Goal: Task Accomplishment & Management: Use online tool/utility

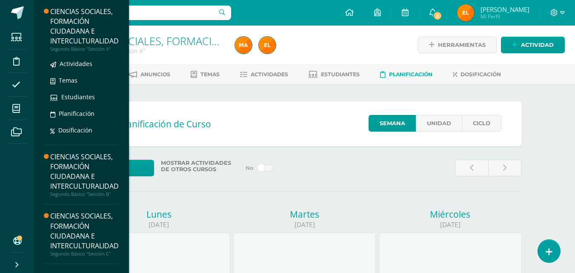
click at [66, 36] on div "CIENCIAS SOCIALES, FORMACIÓN CIUDADANA E INTERCULTURALIDAD" at bounding box center [84, 26] width 68 height 39
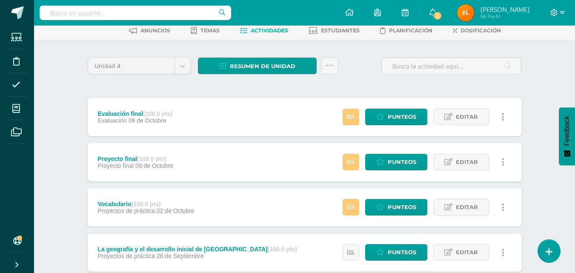
scroll to position [63, 0]
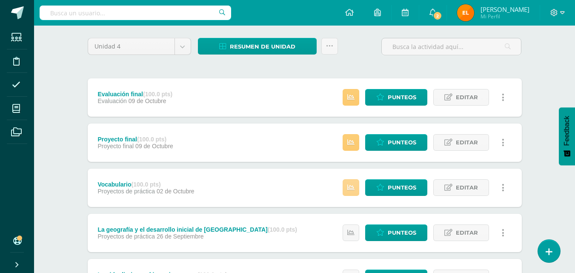
click at [352, 187] on icon at bounding box center [350, 187] width 7 height 7
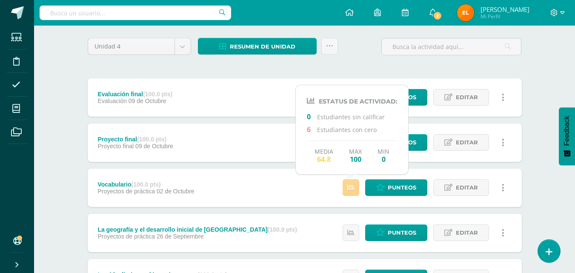
click at [352, 187] on icon at bounding box center [350, 187] width 7 height 7
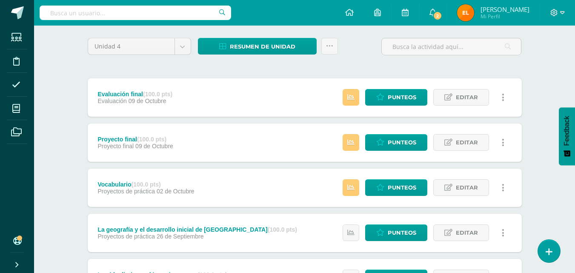
click at [66, 160] on div "CIENCIAS SOCIALES, FORMACIÓN CIUDADANA E INTERCULTURALIDAD Segundo Básico "Secc…" at bounding box center [304, 270] width 541 height 617
click at [390, 140] on span "Punteos" at bounding box center [402, 142] width 29 height 16
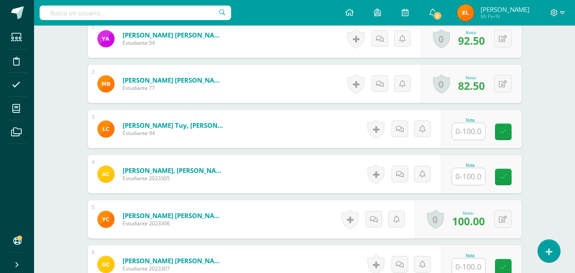
scroll to position [281, 0]
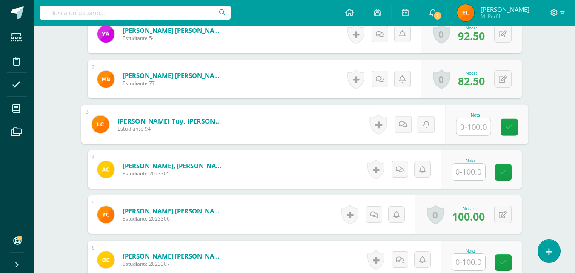
click at [462, 127] on input "text" at bounding box center [473, 126] width 34 height 17
type input "55"
click at [513, 128] on link at bounding box center [508, 127] width 17 height 17
click at [402, 126] on icon at bounding box center [406, 123] width 9 height 7
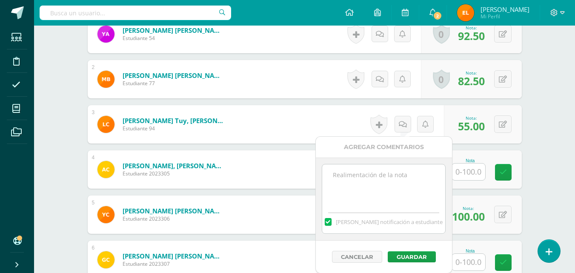
click at [355, 174] on textarea at bounding box center [383, 185] width 123 height 43
type textarea "No entregó la hoja de los párrafos."
click at [410, 257] on button "Guardar" at bounding box center [412, 256] width 48 height 11
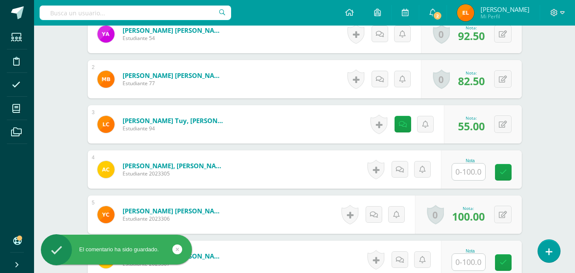
click at [465, 174] on input "text" at bounding box center [468, 171] width 33 height 17
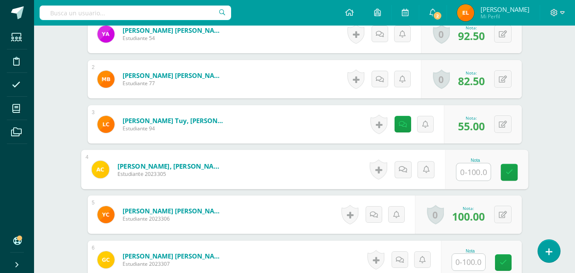
click at [465, 174] on input "text" at bounding box center [473, 171] width 34 height 17
type input "75"
click at [507, 171] on icon at bounding box center [509, 171] width 8 height 7
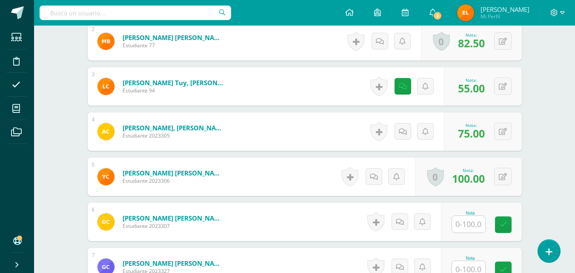
scroll to position [319, 0]
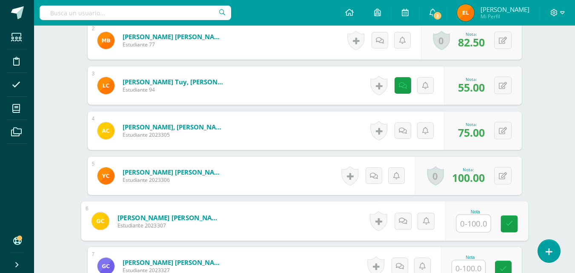
click at [462, 221] on input "text" at bounding box center [473, 223] width 34 height 17
type input "80"
click at [507, 225] on icon at bounding box center [509, 223] width 8 height 7
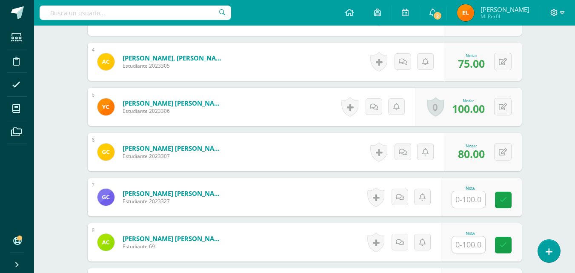
scroll to position [389, 0]
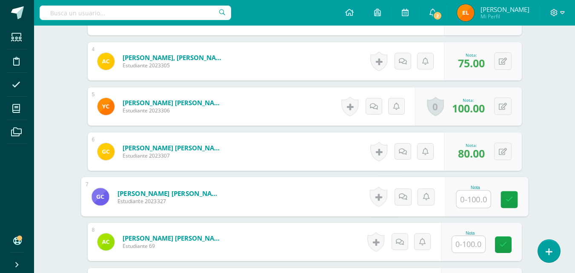
click at [462, 200] on input "text" at bounding box center [473, 199] width 34 height 17
type input "75"
click at [513, 200] on link at bounding box center [508, 199] width 17 height 17
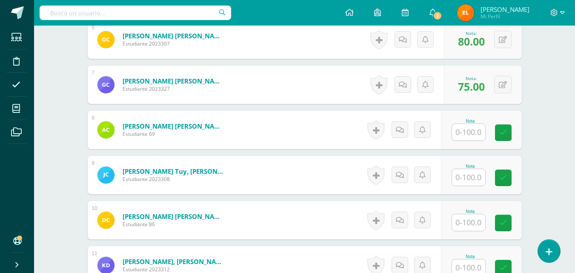
scroll to position [502, 0]
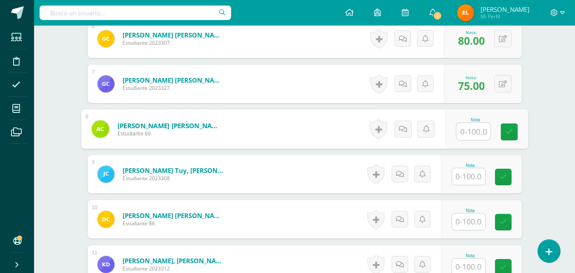
click at [467, 137] on input "text" at bounding box center [473, 131] width 34 height 17
type input "50"
click at [509, 125] on link at bounding box center [508, 131] width 17 height 17
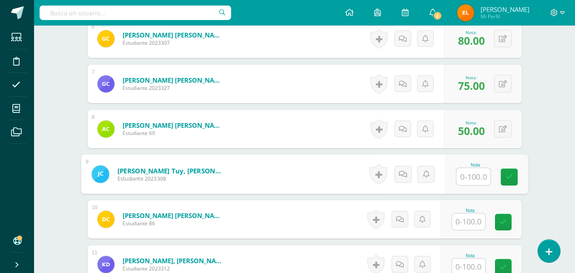
click at [459, 183] on input "text" at bounding box center [473, 176] width 34 height 17
type input "97.5"
click at [513, 178] on link at bounding box center [508, 176] width 17 height 17
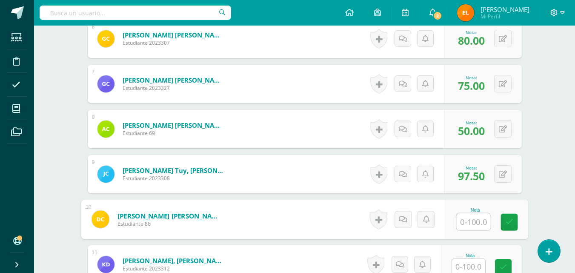
click at [462, 222] on input "text" at bounding box center [473, 221] width 34 height 17
type input "95"
click at [505, 225] on icon at bounding box center [509, 221] width 8 height 7
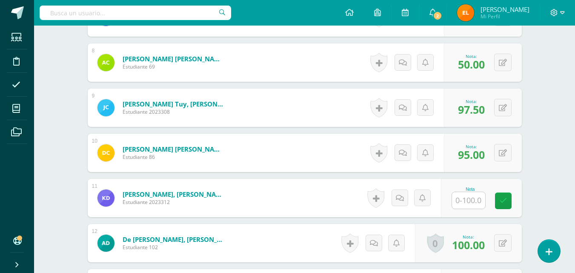
scroll to position [569, 0]
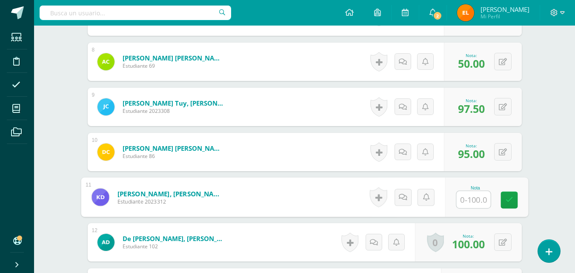
click at [466, 200] on input "text" at bounding box center [473, 199] width 34 height 17
type input "65"
click at [503, 199] on link at bounding box center [508, 199] width 17 height 17
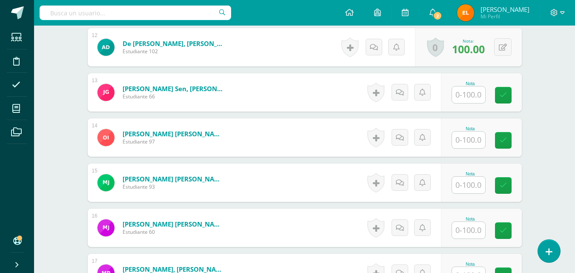
scroll to position [764, 0]
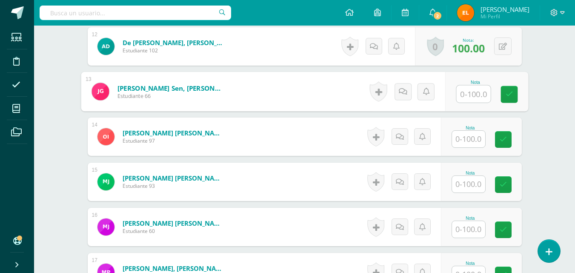
click at [468, 100] on input "text" at bounding box center [473, 94] width 34 height 17
type input "100"
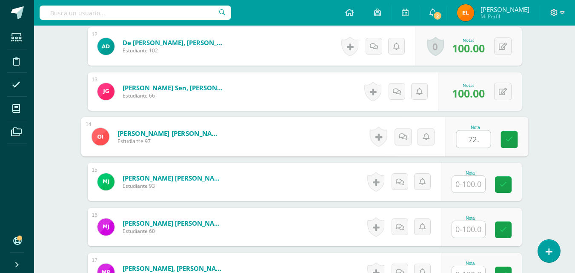
type input "72.5"
click at [508, 140] on icon at bounding box center [509, 139] width 8 height 7
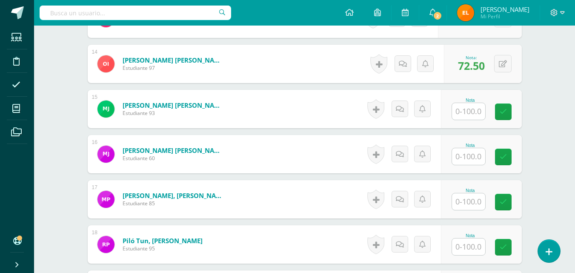
scroll to position [834, 0]
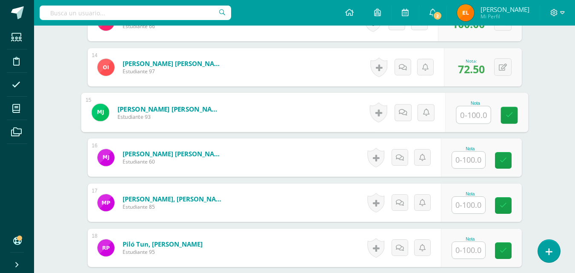
click at [461, 113] on input "text" at bounding box center [473, 114] width 34 height 17
type input "90"
click at [505, 117] on icon at bounding box center [509, 114] width 8 height 7
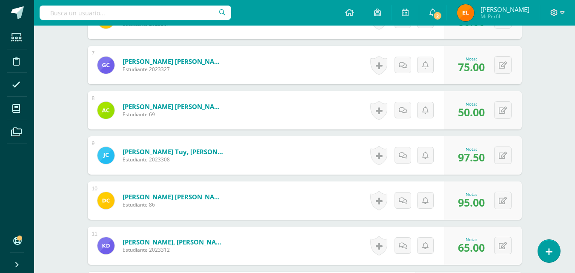
scroll to position [519, 0]
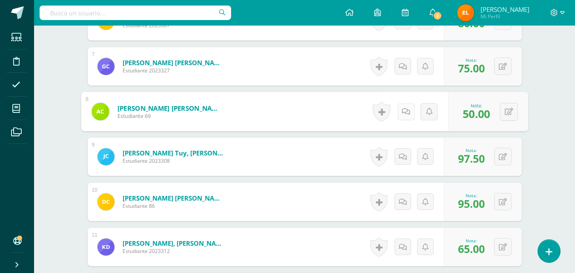
click at [399, 114] on link at bounding box center [405, 111] width 17 height 17
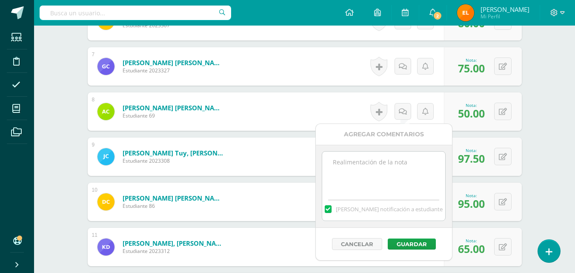
click at [355, 161] on textarea at bounding box center [383, 172] width 123 height 43
type textarea "No entregó la hoja de los párrafos."
click at [407, 244] on button "Guardar" at bounding box center [412, 243] width 48 height 11
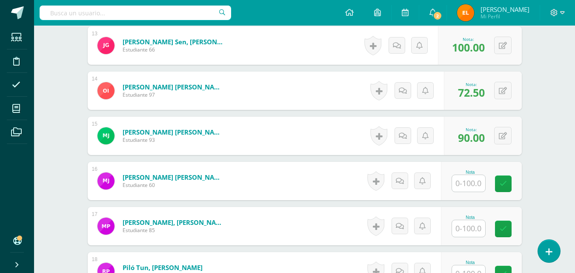
scroll to position [813, 0]
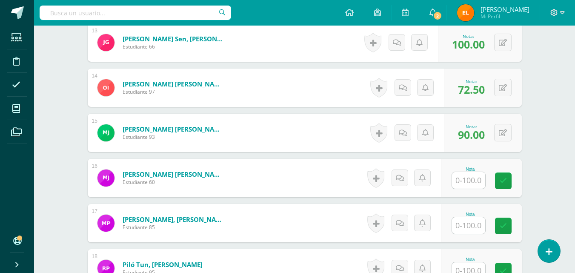
click at [468, 184] on input "text" at bounding box center [468, 180] width 33 height 17
type input "8"
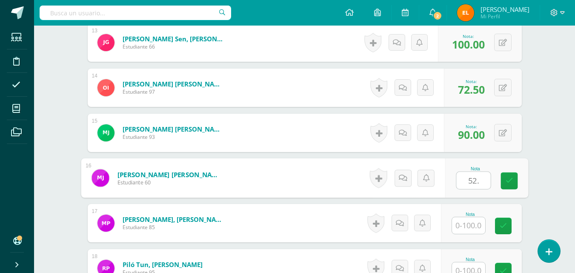
type input "52.5"
click at [516, 186] on link at bounding box center [508, 180] width 17 height 17
click at [406, 177] on link at bounding box center [405, 177] width 17 height 17
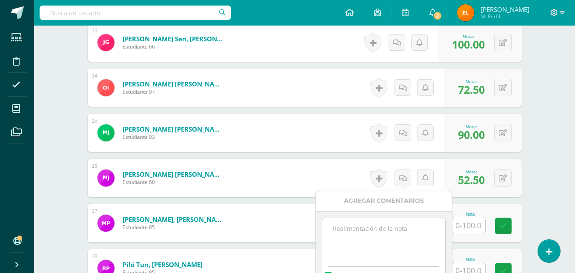
click at [345, 230] on textarea at bounding box center [383, 239] width 123 height 43
type textarea "B"
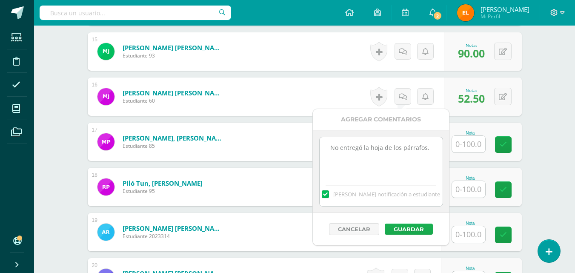
scroll to position [895, 0]
type textarea "No entregó la hoja de los párrafos."
click at [410, 226] on button "Guardar" at bounding box center [409, 228] width 48 height 11
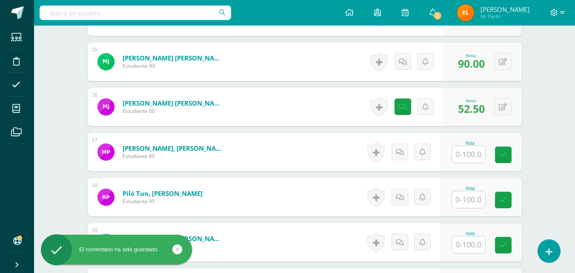
scroll to position [882, 0]
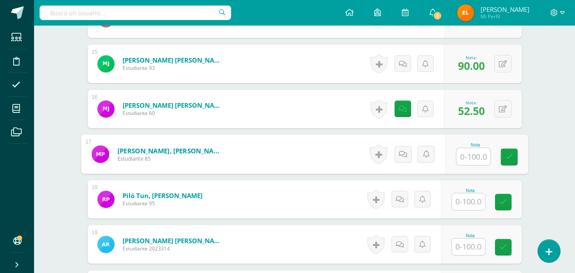
click at [468, 156] on input "text" at bounding box center [473, 156] width 34 height 17
type input "85"
click at [513, 154] on link at bounding box center [508, 156] width 17 height 17
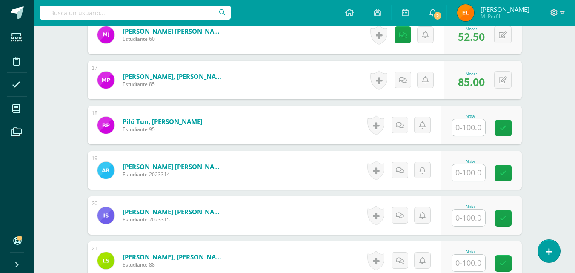
scroll to position [956, 0]
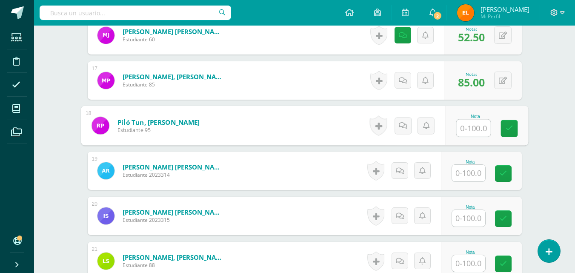
click at [466, 127] on input "text" at bounding box center [473, 128] width 34 height 17
type input "77.5"
click at [507, 127] on icon at bounding box center [509, 128] width 8 height 7
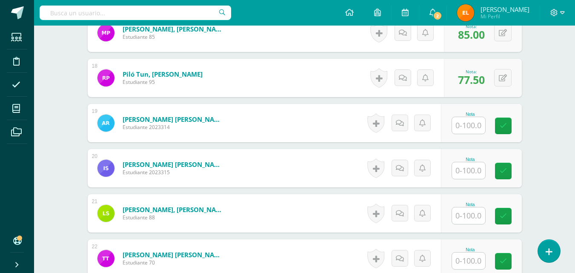
scroll to position [1004, 0]
click at [466, 125] on input "text" at bounding box center [468, 125] width 33 height 17
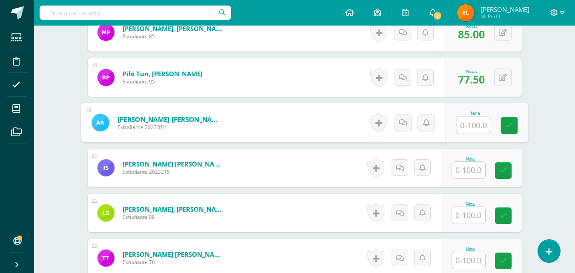
click at [466, 125] on input "text" at bounding box center [473, 125] width 34 height 17
type input "100"
click at [505, 125] on icon at bounding box center [509, 125] width 8 height 7
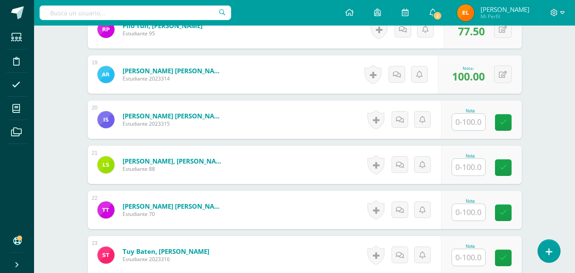
scroll to position [1053, 0]
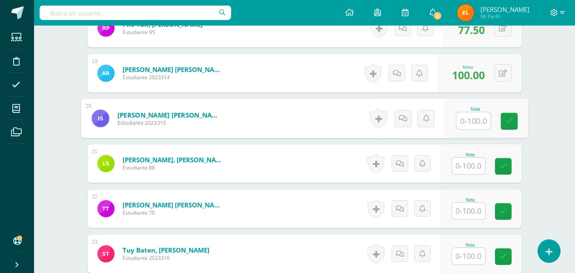
click at [466, 125] on input "text" at bounding box center [473, 120] width 34 height 17
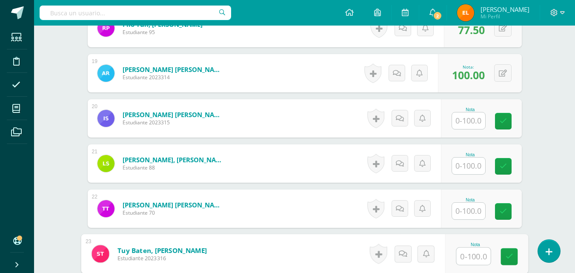
click at [462, 254] on input "text" at bounding box center [473, 256] width 34 height 17
type input "100"
click at [507, 254] on icon at bounding box center [509, 256] width 8 height 7
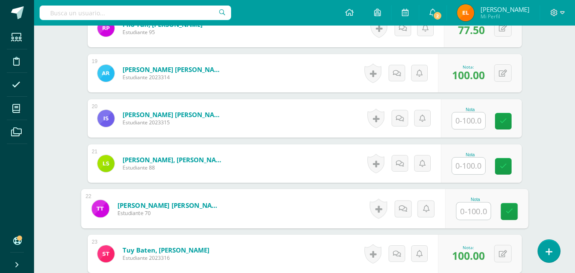
click at [464, 210] on input "text" at bounding box center [473, 210] width 34 height 17
type input "100"
click at [505, 217] on link at bounding box center [508, 211] width 17 height 17
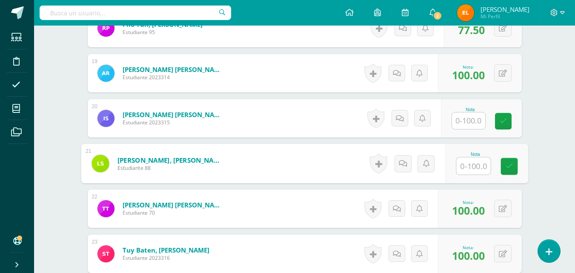
click at [469, 168] on input "text" at bounding box center [473, 165] width 34 height 17
type input "95"
click at [507, 160] on link at bounding box center [508, 166] width 17 height 17
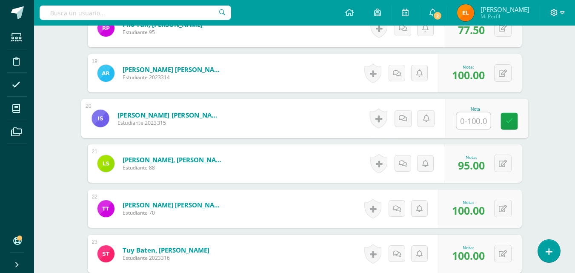
click at [466, 122] on input "text" at bounding box center [473, 120] width 34 height 17
type input "97.5"
click at [503, 115] on link at bounding box center [508, 121] width 17 height 17
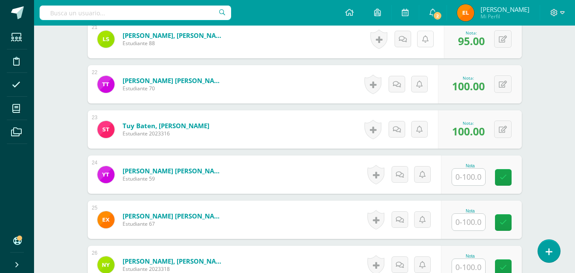
scroll to position [1177, 0]
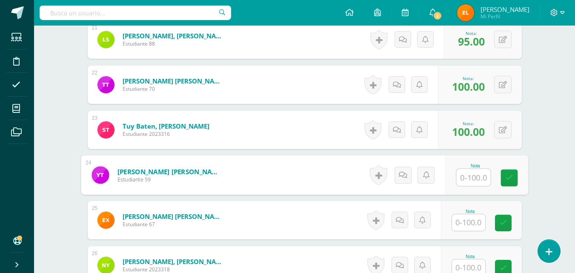
click at [462, 176] on input "text" at bounding box center [473, 177] width 34 height 17
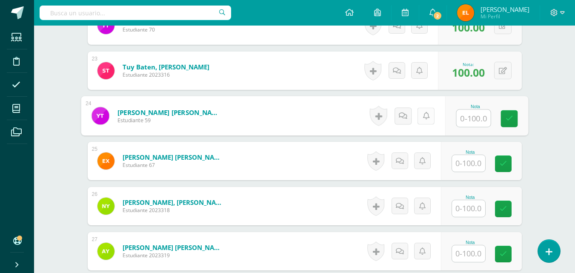
scroll to position [1221, 0]
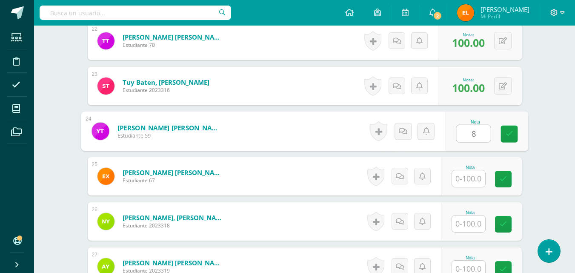
type input "85"
click at [509, 134] on icon at bounding box center [509, 133] width 8 height 7
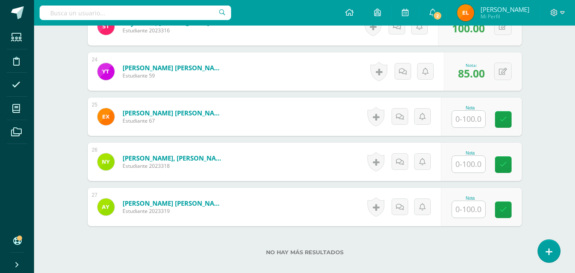
scroll to position [1280, 0]
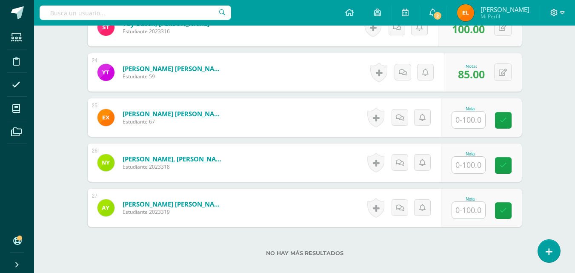
click at [471, 168] on input "text" at bounding box center [468, 165] width 33 height 17
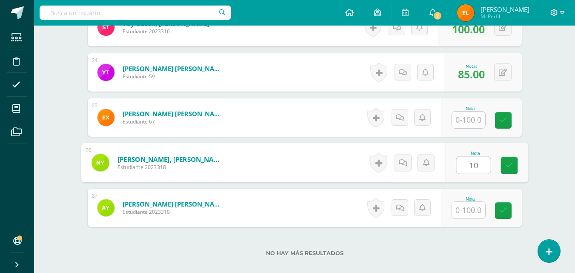
type input "100"
click at [514, 168] on link at bounding box center [508, 165] width 17 height 17
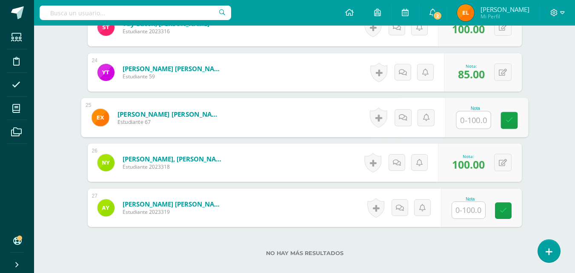
click at [460, 125] on input "text" at bounding box center [473, 119] width 34 height 17
type input "82.5"
click at [512, 122] on icon at bounding box center [509, 120] width 8 height 7
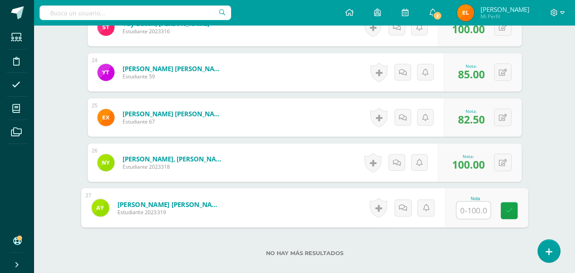
click at [464, 211] on input "text" at bounding box center [473, 210] width 34 height 17
type input "75"
click at [510, 209] on icon at bounding box center [509, 210] width 8 height 7
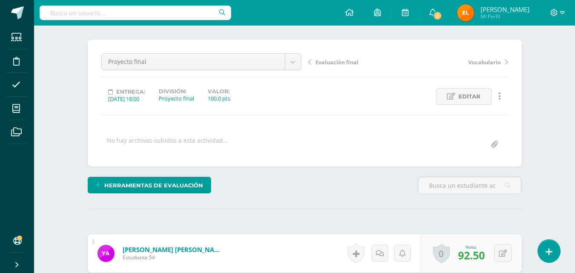
scroll to position [0, 0]
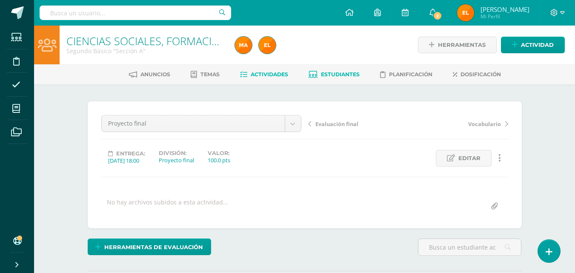
click at [263, 79] on link "Actividades" at bounding box center [264, 75] width 48 height 14
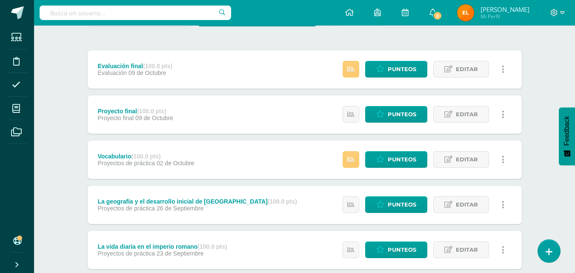
scroll to position [92, 0]
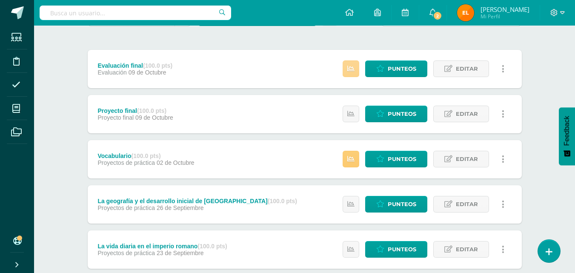
click at [355, 70] on link at bounding box center [350, 68] width 17 height 17
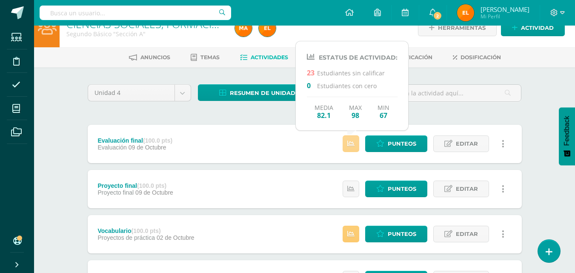
scroll to position [15, 0]
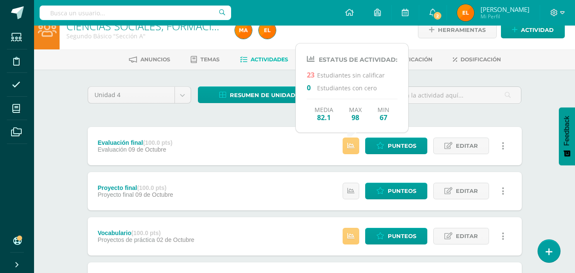
click at [313, 99] on div "Media 82.1 Max 98 Min 67" at bounding box center [352, 110] width 91 height 23
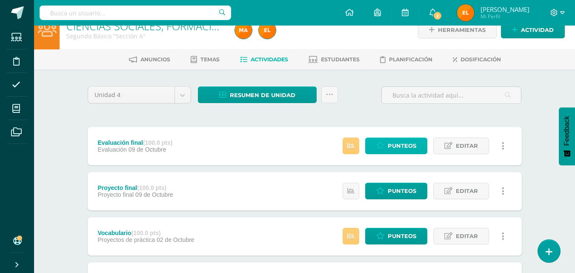
click at [400, 150] on span "Punteos" at bounding box center [402, 146] width 29 height 16
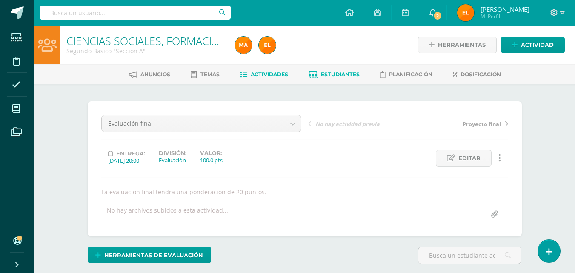
click at [338, 76] on span "Estudiantes" at bounding box center [340, 74] width 39 height 6
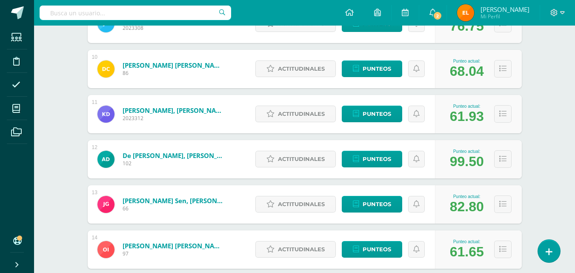
scroll to position [541, 0]
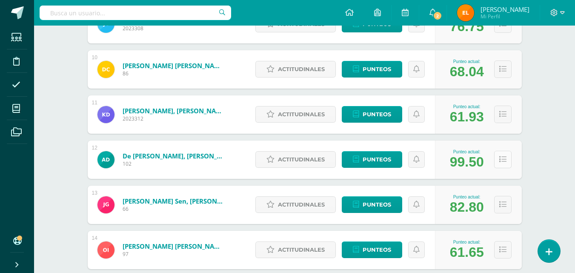
click at [502, 160] on icon at bounding box center [502, 159] width 7 height 7
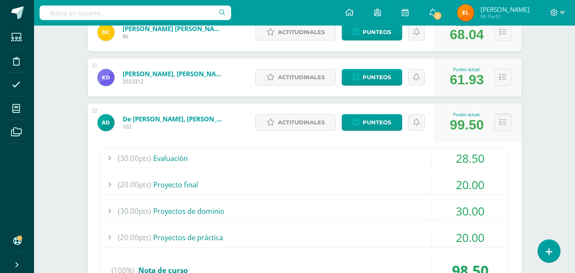
scroll to position [585, 0]
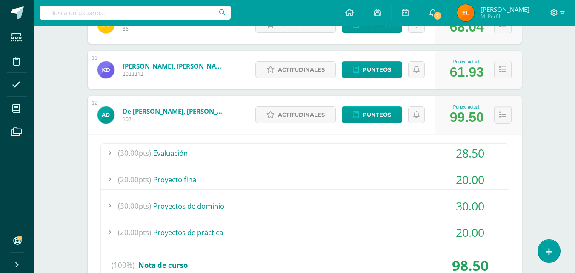
click at [494, 154] on div "28.50" at bounding box center [470, 152] width 77 height 19
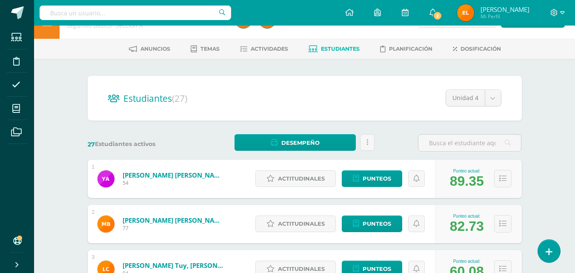
scroll to position [0, 0]
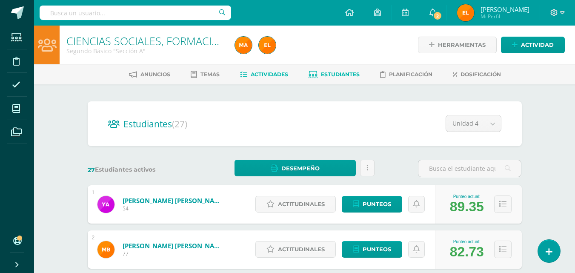
click at [255, 74] on span "Actividades" at bounding box center [269, 74] width 37 height 6
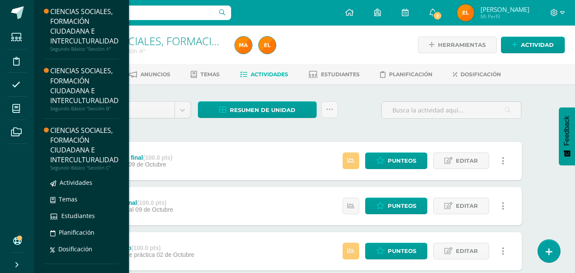
click at [85, 142] on div "CIENCIAS SOCIALES, FORMACIÓN CIUDADANA E INTERCULTURALIDAD" at bounding box center [84, 144] width 68 height 39
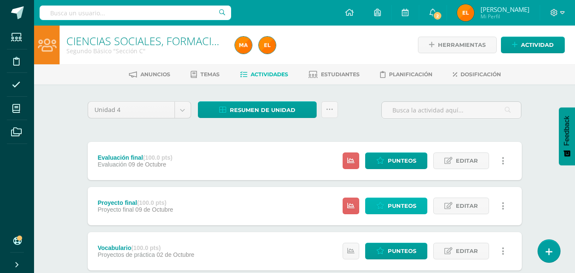
click at [405, 208] on span "Punteos" at bounding box center [402, 206] width 29 height 16
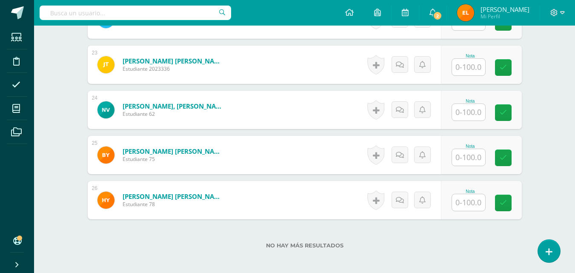
scroll to position [1286, 0]
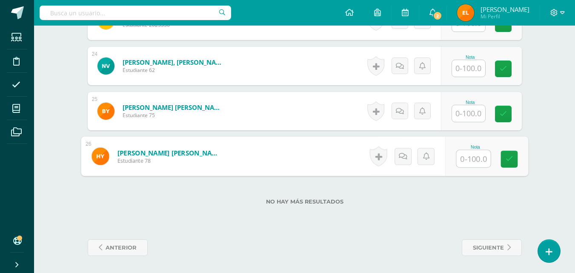
click at [462, 160] on input "text" at bounding box center [473, 158] width 34 height 17
type input "82.5"
click at [514, 162] on link at bounding box center [508, 159] width 17 height 17
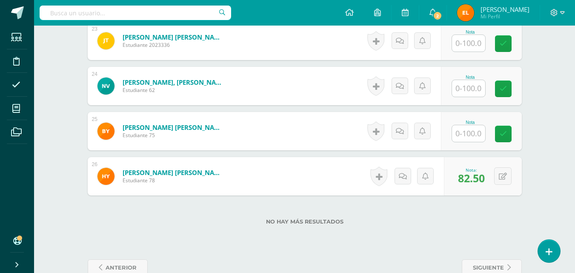
scroll to position [1265, 0]
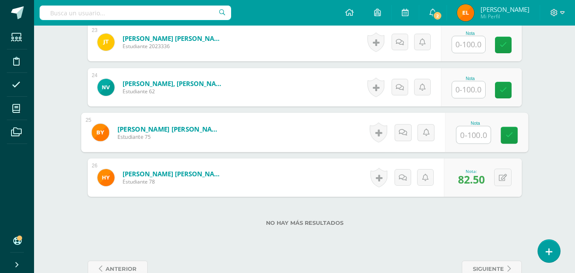
click at [470, 137] on input "text" at bounding box center [473, 134] width 34 height 17
type input "100"
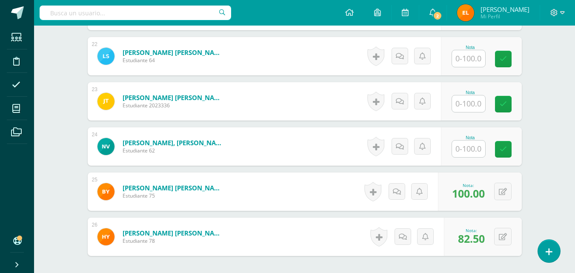
scroll to position [1205, 0]
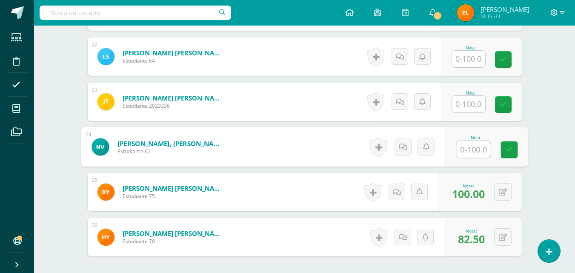
click at [461, 147] on input "text" at bounding box center [473, 149] width 34 height 17
type input "100"
click at [505, 153] on icon at bounding box center [509, 149] width 8 height 7
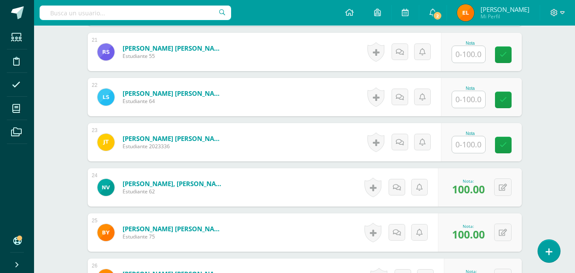
scroll to position [1164, 0]
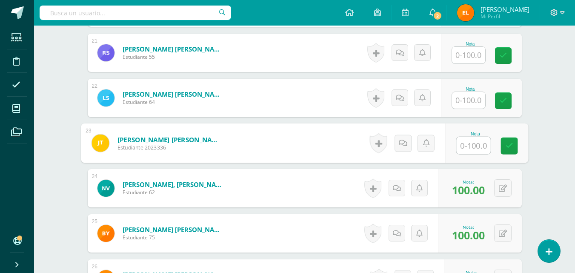
click at [467, 148] on input "text" at bounding box center [473, 145] width 34 height 17
type input "95"
click at [510, 146] on icon at bounding box center [509, 145] width 8 height 7
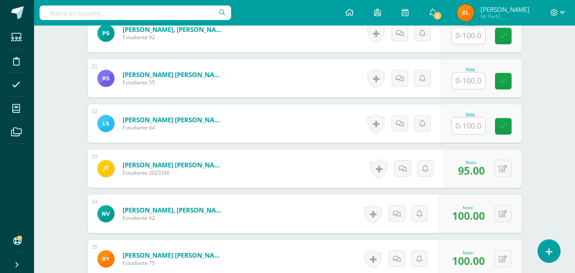
scroll to position [1138, 0]
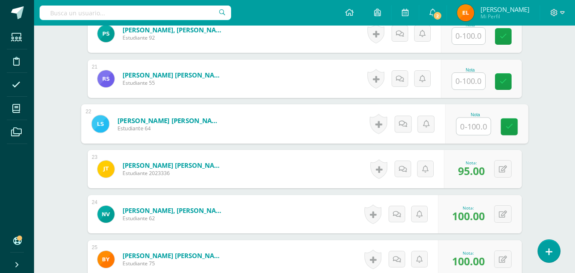
click at [460, 126] on input "text" at bounding box center [473, 126] width 34 height 17
type input "85"
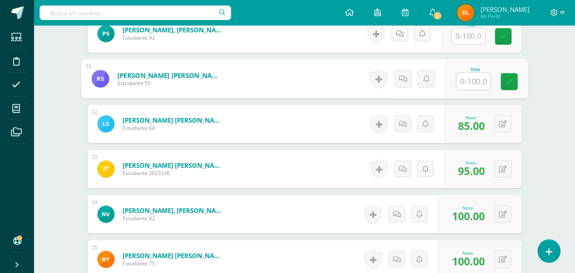
click at [467, 83] on input "text" at bounding box center [473, 81] width 34 height 17
type input "2"
type input "80"
click at [515, 83] on link at bounding box center [508, 81] width 17 height 17
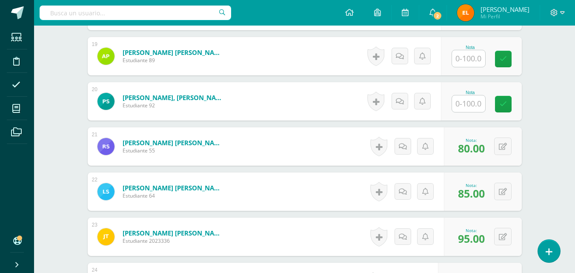
scroll to position [1070, 0]
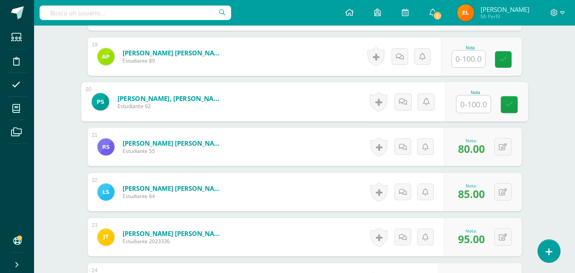
click at [458, 105] on input "text" at bounding box center [473, 104] width 34 height 17
type input "100"
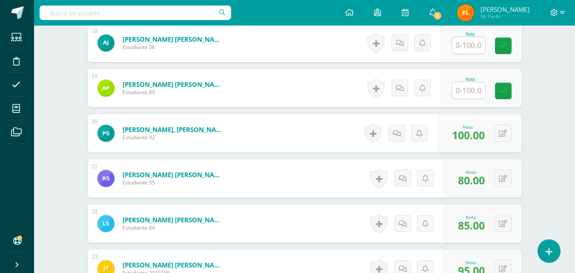
scroll to position [1038, 0]
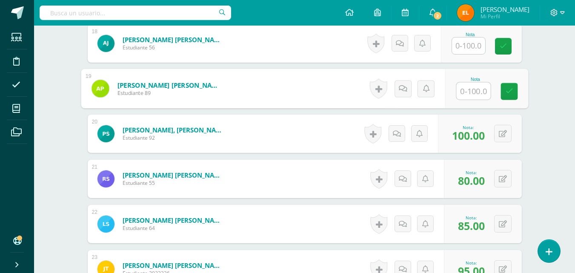
click at [464, 96] on input "text" at bounding box center [473, 91] width 34 height 17
type input "85"
click at [510, 94] on icon at bounding box center [509, 91] width 8 height 7
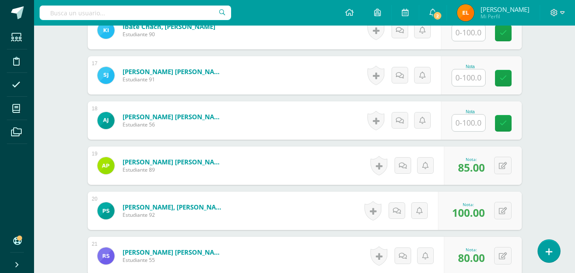
scroll to position [960, 0]
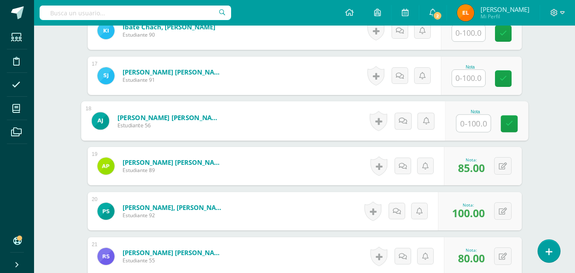
click at [463, 123] on input "text" at bounding box center [473, 123] width 34 height 17
type input "92.5"
click at [513, 127] on link at bounding box center [508, 123] width 17 height 17
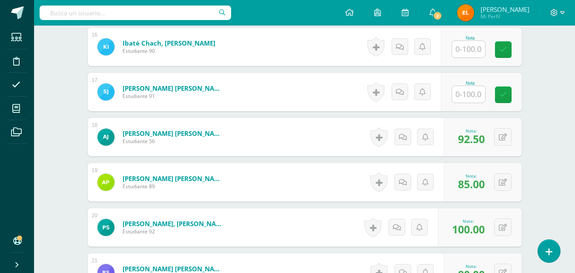
scroll to position [942, 0]
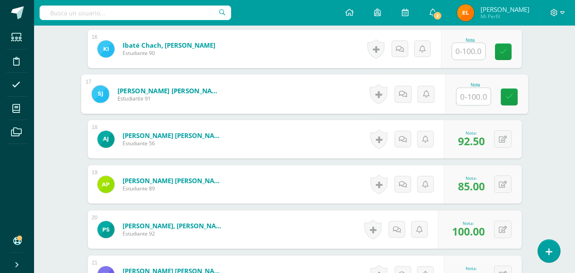
click at [469, 99] on input "text" at bounding box center [473, 96] width 34 height 17
type input "95"
click at [512, 96] on icon at bounding box center [509, 96] width 8 height 7
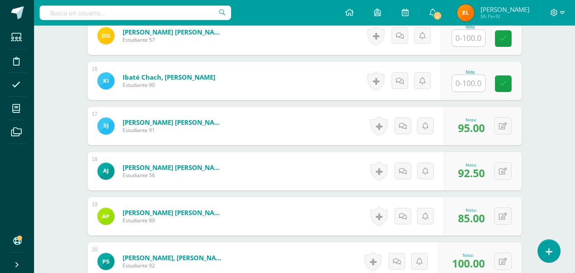
scroll to position [909, 0]
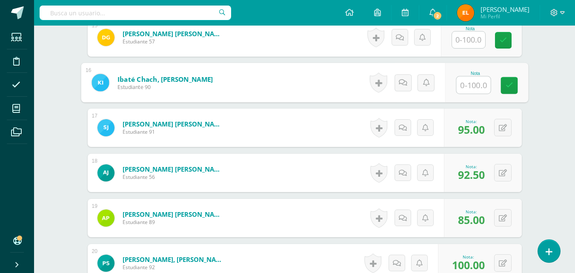
click at [465, 85] on input "text" at bounding box center [473, 85] width 34 height 17
type input "80"
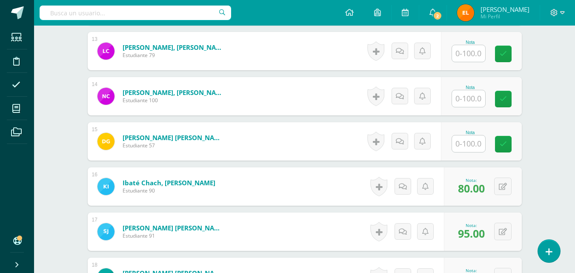
scroll to position [804, 0]
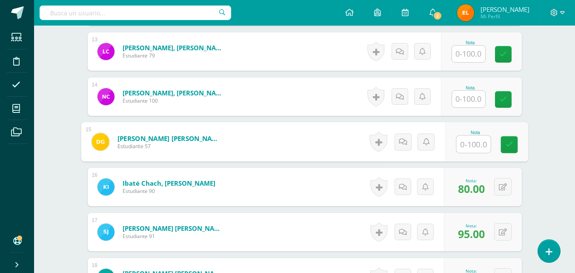
click at [462, 141] on input "text" at bounding box center [473, 144] width 34 height 17
type input "92.5"
click at [512, 144] on icon at bounding box center [509, 144] width 8 height 7
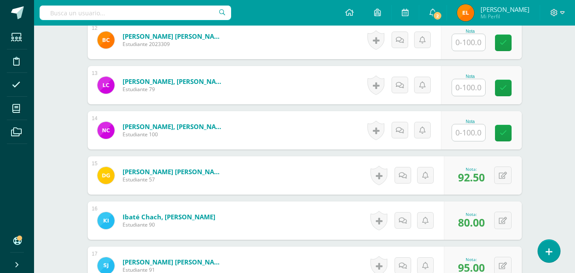
scroll to position [770, 0]
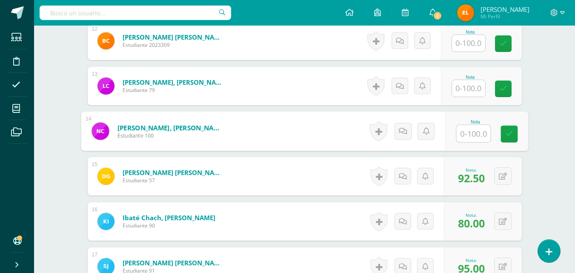
click at [468, 130] on input "text" at bounding box center [473, 133] width 34 height 17
type input "85"
click at [505, 133] on icon at bounding box center [509, 133] width 8 height 7
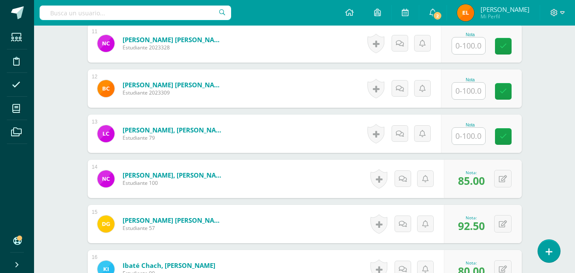
scroll to position [709, 0]
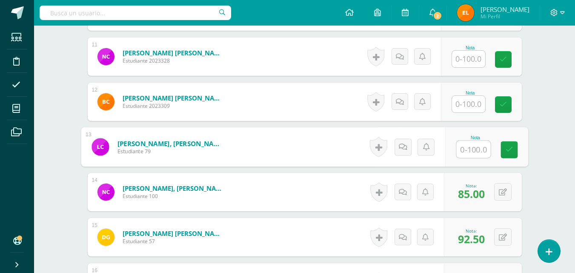
click at [468, 146] on input "text" at bounding box center [473, 149] width 34 height 17
type input "+"
type input "95"
click at [505, 149] on icon at bounding box center [509, 149] width 8 height 7
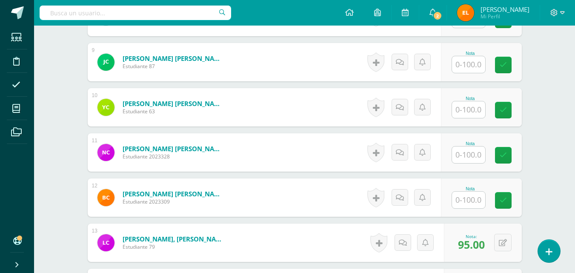
scroll to position [613, 0]
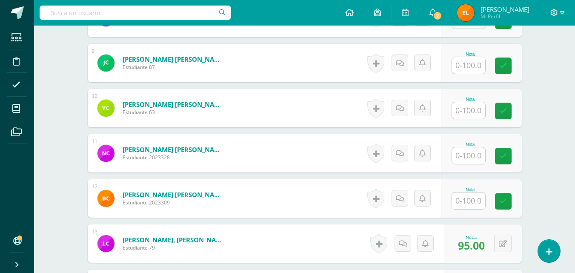
click at [463, 197] on input "text" at bounding box center [468, 200] width 33 height 17
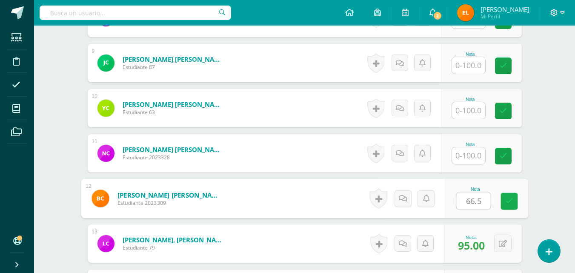
click at [511, 200] on icon at bounding box center [509, 200] width 8 height 7
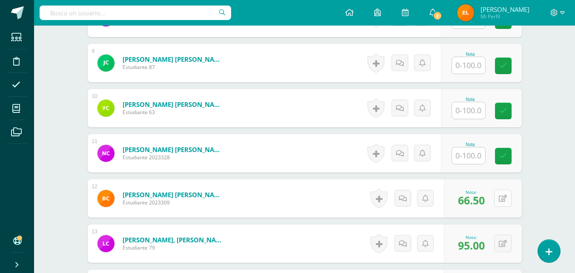
click at [502, 201] on button at bounding box center [502, 197] width 17 height 17
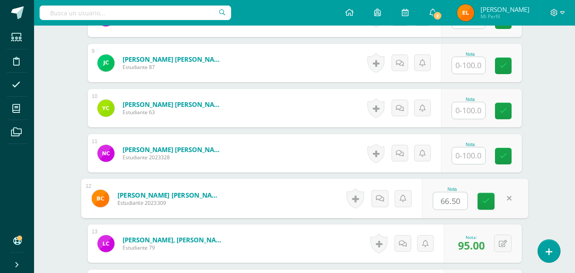
click at [449, 198] on input "66.50" at bounding box center [450, 200] width 34 height 17
type input "67.50"
drag, startPoint x: 449, startPoint y: 198, endPoint x: 459, endPoint y: 201, distance: 10.9
click at [459, 201] on input "67.50" at bounding box center [450, 200] width 34 height 17
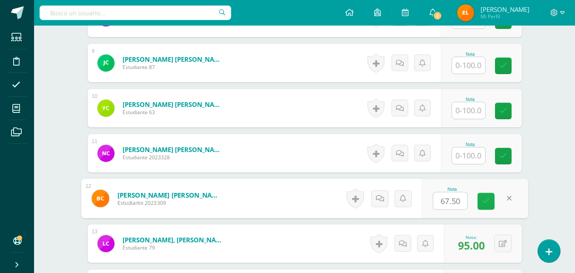
click at [483, 204] on icon at bounding box center [486, 200] width 8 height 7
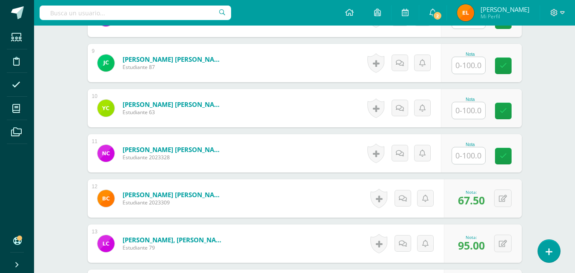
click at [467, 159] on input "text" at bounding box center [468, 155] width 33 height 17
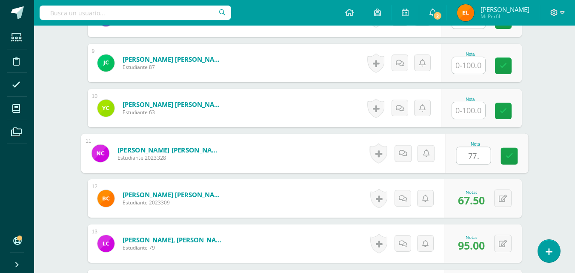
type input "77.5"
click at [503, 157] on link at bounding box center [508, 156] width 17 height 17
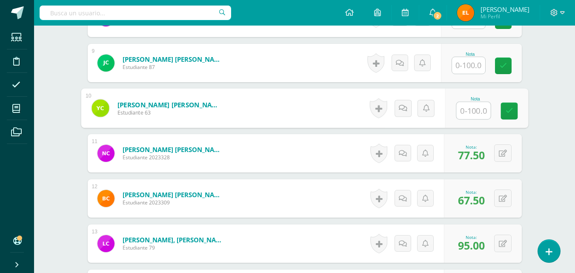
click at [466, 108] on input "text" at bounding box center [473, 110] width 34 height 17
type input "97.5"
click at [507, 107] on icon at bounding box center [509, 110] width 8 height 7
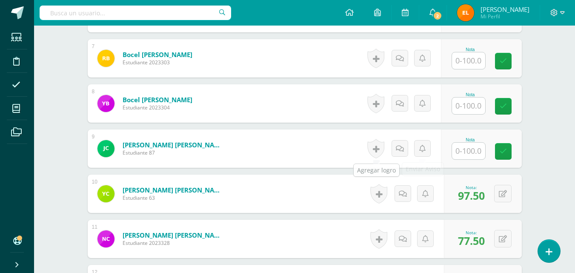
scroll to position [527, 0]
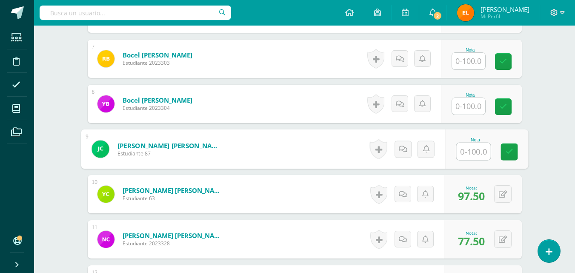
click at [473, 150] on input "text" at bounding box center [473, 151] width 34 height 17
click at [471, 151] on input "text" at bounding box center [473, 151] width 34 height 17
type input "100"
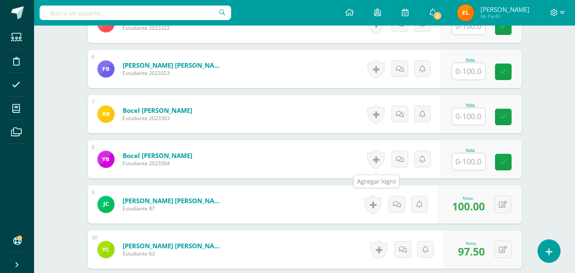
scroll to position [470, 0]
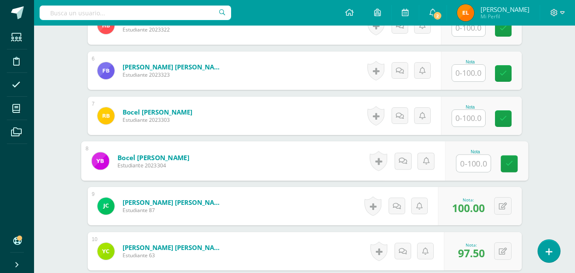
click at [470, 162] on input "text" at bounding box center [473, 163] width 34 height 17
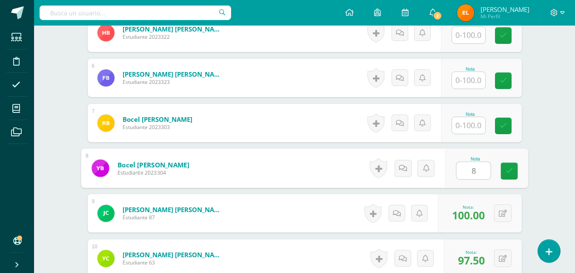
type input "80"
click at [510, 167] on icon at bounding box center [509, 170] width 8 height 7
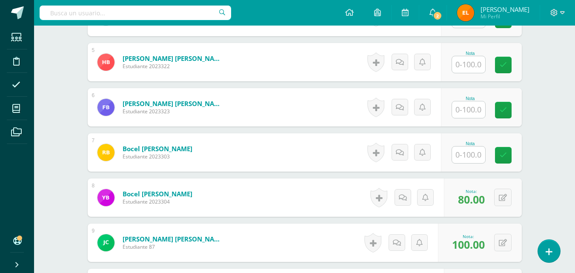
scroll to position [431, 0]
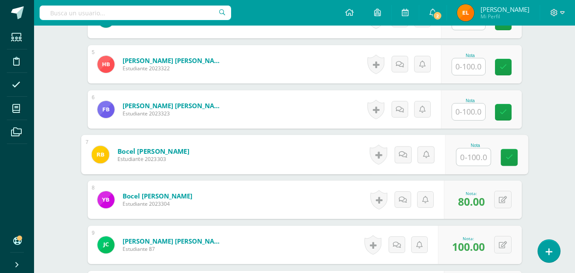
click at [473, 159] on input "text" at bounding box center [473, 156] width 34 height 17
type input "90"
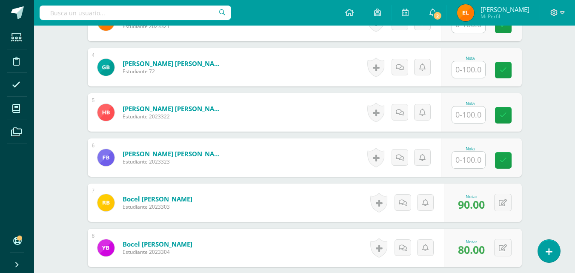
scroll to position [382, 0]
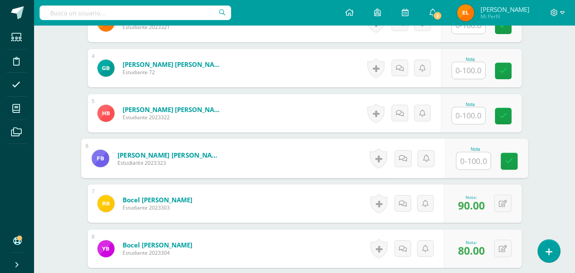
click at [470, 160] on input "text" at bounding box center [473, 160] width 34 height 17
type input "82.5"
click at [506, 157] on icon at bounding box center [509, 160] width 8 height 7
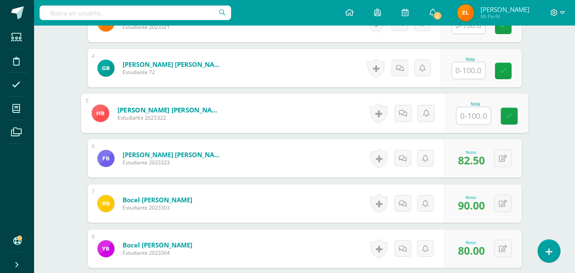
click at [464, 109] on input "text" at bounding box center [473, 115] width 34 height 17
type input "75"
click at [504, 117] on link at bounding box center [508, 116] width 17 height 17
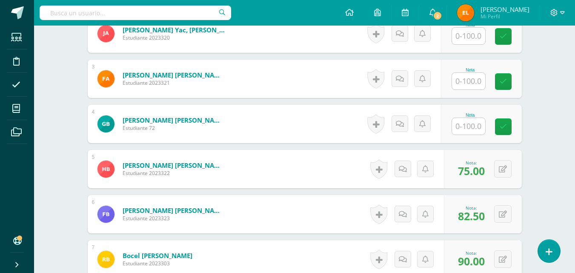
scroll to position [325, 0]
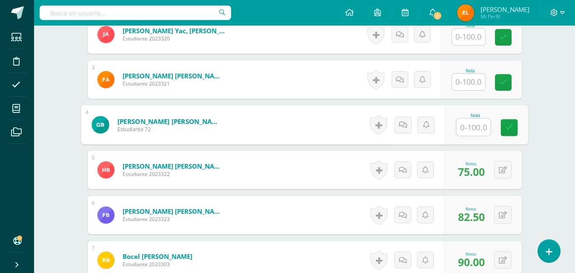
click at [469, 131] on input "text" at bounding box center [473, 127] width 34 height 17
type input "92.5"
click at [506, 131] on icon at bounding box center [509, 127] width 8 height 7
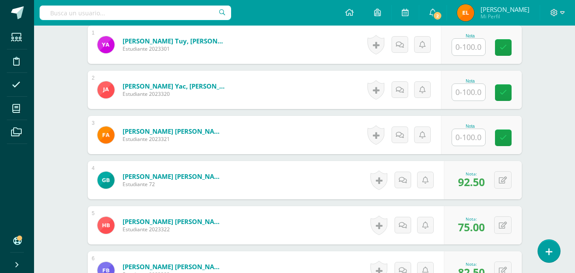
scroll to position [270, 0]
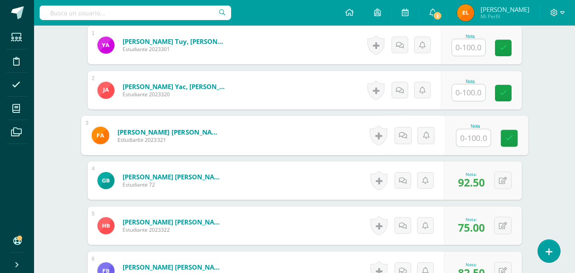
click at [475, 136] on input "text" at bounding box center [473, 137] width 34 height 17
type input "100"
click at [505, 140] on icon at bounding box center [509, 137] width 8 height 7
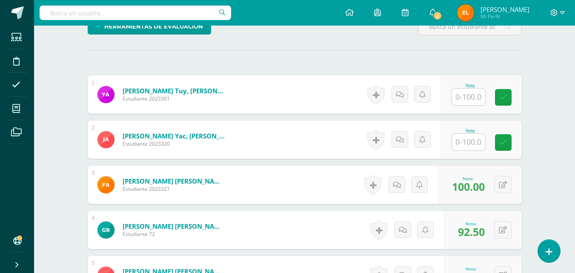
scroll to position [219, 0]
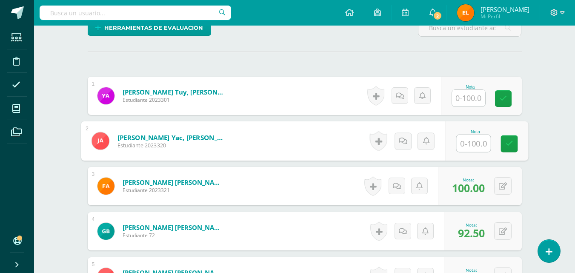
click at [476, 144] on input "text" at bounding box center [473, 143] width 34 height 17
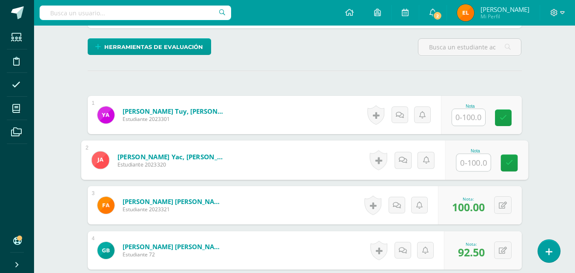
scroll to position [200, 0]
type input "80"
click at [511, 165] on icon at bounding box center [509, 162] width 8 height 7
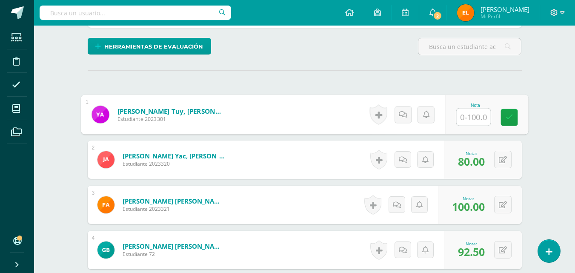
click at [463, 122] on input "text" at bounding box center [473, 116] width 34 height 17
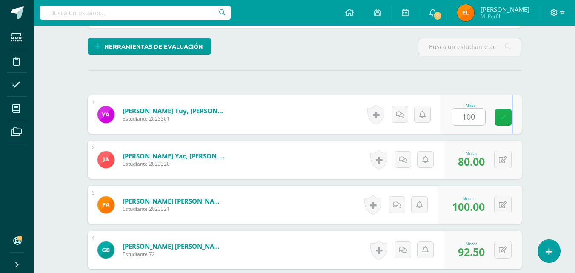
drag, startPoint x: 520, startPoint y: 118, endPoint x: 505, endPoint y: 118, distance: 15.3
click at [505, 118] on div "Nota 100" at bounding box center [481, 114] width 81 height 38
type input "100.00"
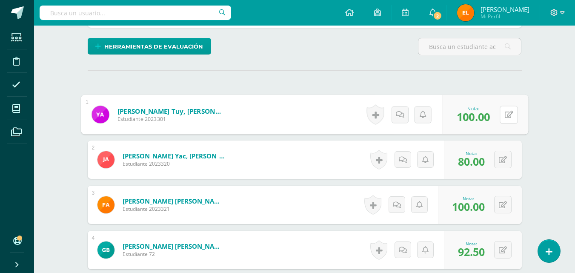
click at [505, 118] on button at bounding box center [508, 114] width 18 height 18
click at [481, 121] on link at bounding box center [485, 117] width 17 height 17
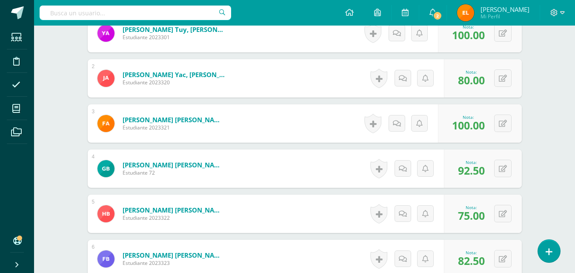
scroll to position [0, 0]
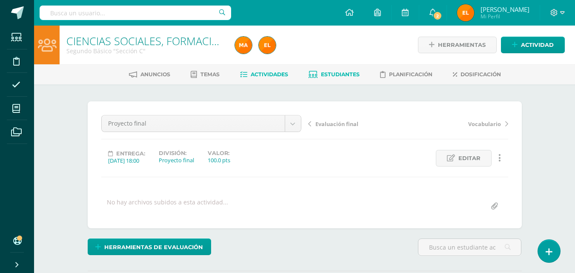
click at [329, 75] on span "Estudiantes" at bounding box center [340, 74] width 39 height 6
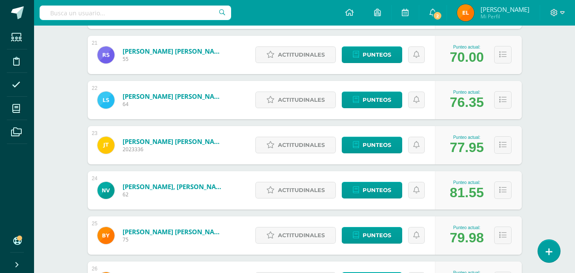
scroll to position [1051, 0]
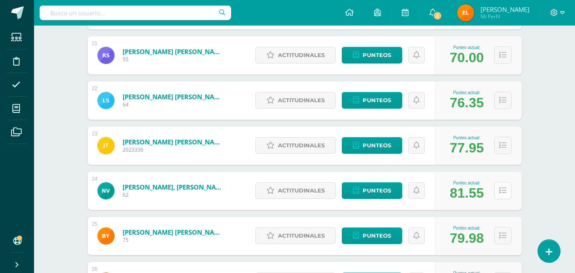
click at [502, 188] on icon at bounding box center [502, 190] width 7 height 7
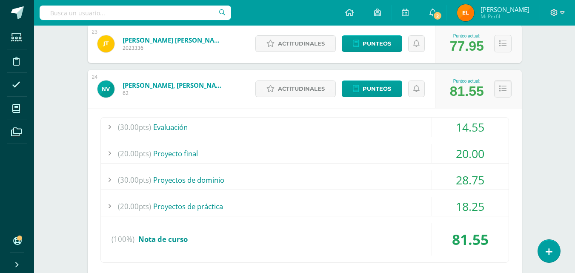
scroll to position [1152, 0]
click at [494, 180] on div "28.75" at bounding box center [470, 180] width 77 height 19
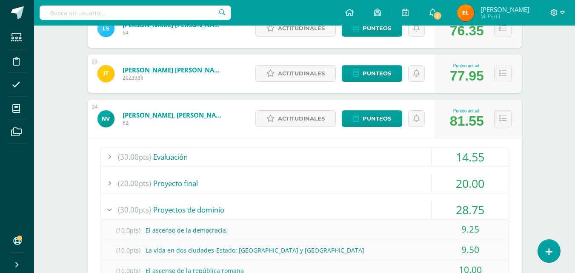
scroll to position [1113, 0]
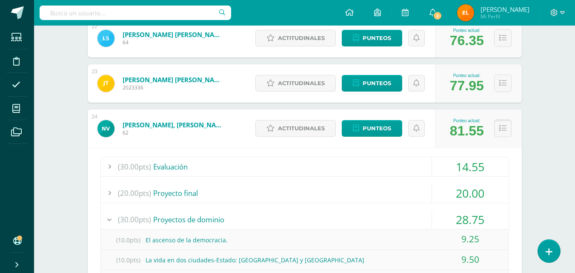
click at [501, 125] on icon at bounding box center [502, 128] width 7 height 7
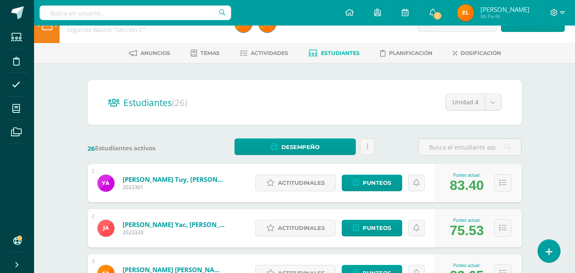
scroll to position [0, 0]
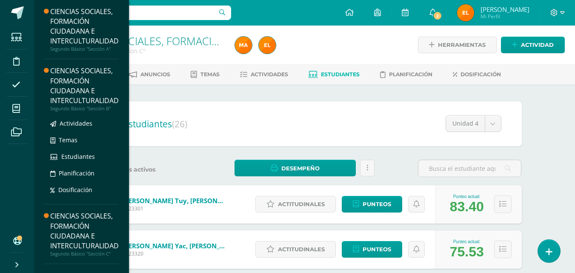
click at [85, 83] on div "CIENCIAS SOCIALES, FORMACIÓN CIUDADANA E INTERCULTURALIDAD" at bounding box center [84, 85] width 68 height 39
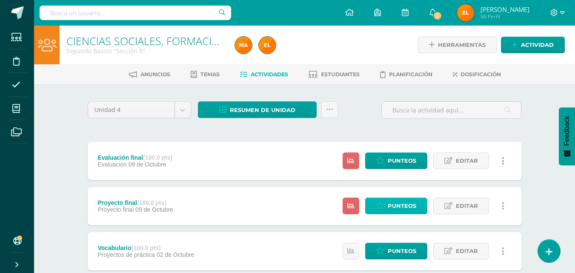
click at [398, 202] on span "Punteos" at bounding box center [402, 206] width 29 height 16
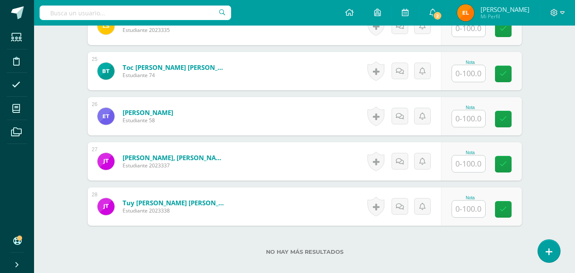
scroll to position [1376, 0]
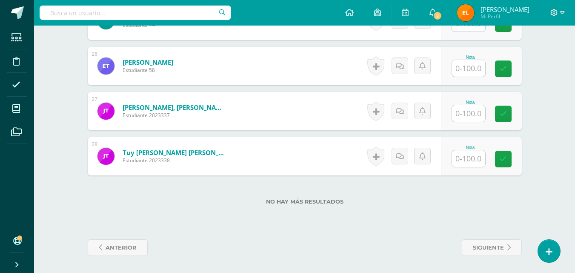
click at [469, 159] on input "text" at bounding box center [468, 158] width 33 height 17
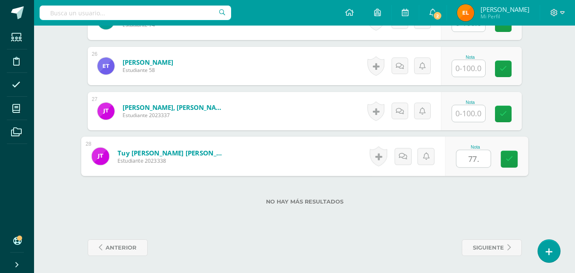
type input "77.5"
click at [502, 156] on link at bounding box center [508, 159] width 17 height 17
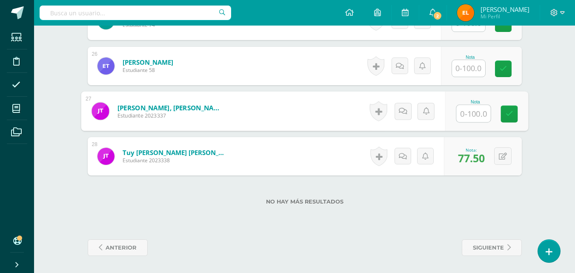
click at [459, 114] on input "text" at bounding box center [473, 113] width 34 height 17
type input "92.5"
click at [512, 113] on icon at bounding box center [509, 113] width 8 height 7
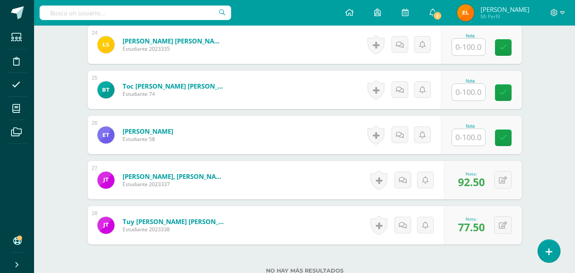
scroll to position [1307, 0]
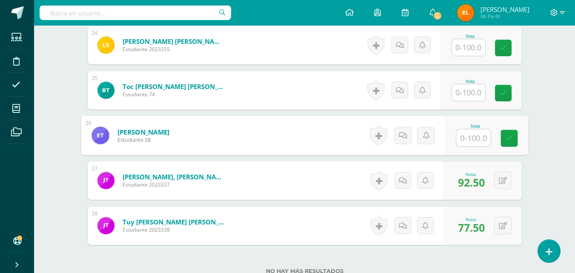
click at [463, 142] on input "text" at bounding box center [473, 137] width 34 height 17
click at [471, 137] on input "text" at bounding box center [473, 137] width 34 height 17
click at [504, 138] on link at bounding box center [508, 138] width 17 height 17
click at [499, 137] on div "0 Logros Logros obtenidos Aún no hay logros agregados Nota: 87.50" at bounding box center [488, 136] width 80 height 40
click at [512, 138] on icon at bounding box center [508, 134] width 9 height 7
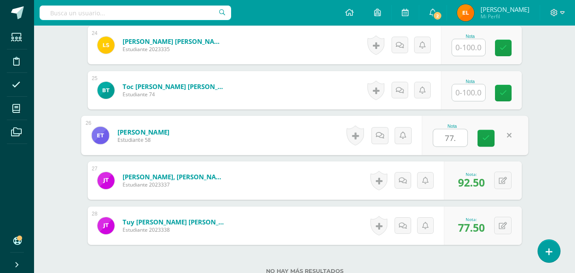
type input "77.5"
click at [487, 136] on icon at bounding box center [486, 137] width 8 height 7
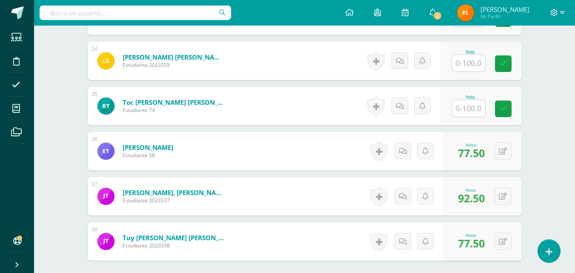
scroll to position [1288, 0]
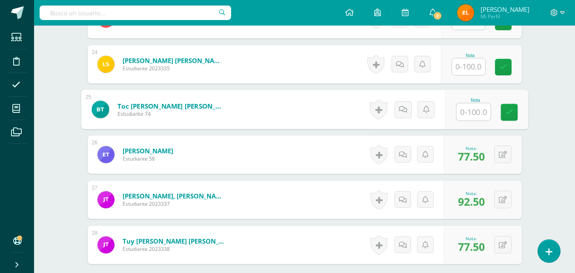
click at [467, 111] on input "text" at bounding box center [473, 111] width 34 height 17
type input "80"
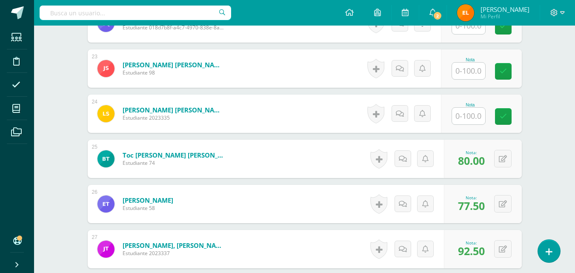
scroll to position [1237, 0]
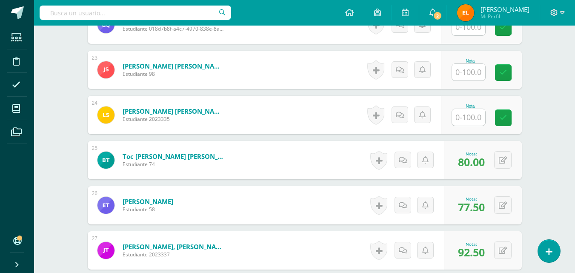
click at [467, 115] on input "text" at bounding box center [468, 117] width 33 height 17
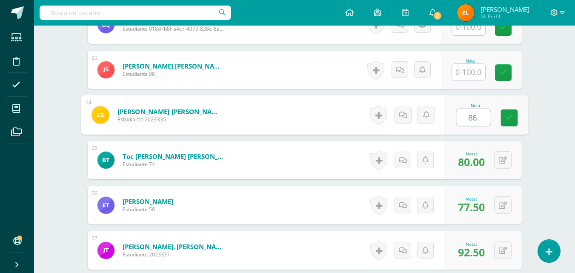
type input "86.5"
click at [512, 116] on icon at bounding box center [509, 117] width 8 height 7
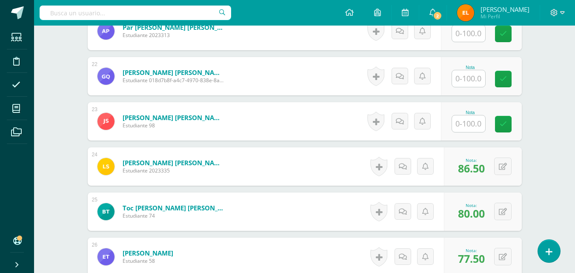
scroll to position [1185, 0]
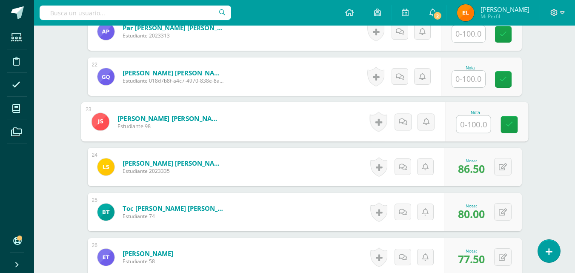
click at [473, 123] on input "text" at bounding box center [473, 124] width 34 height 17
type input "75"
click at [507, 125] on icon at bounding box center [509, 124] width 8 height 7
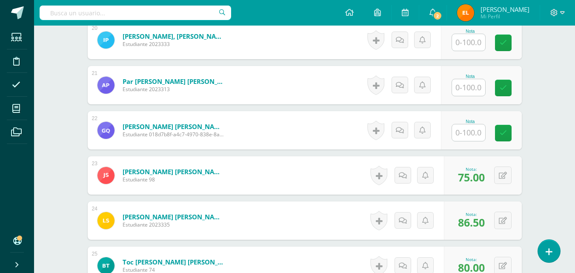
scroll to position [1131, 0]
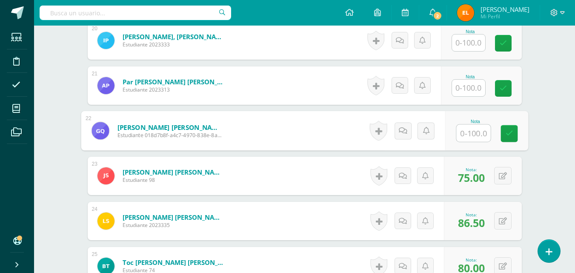
click at [465, 131] on input "text" at bounding box center [473, 133] width 34 height 17
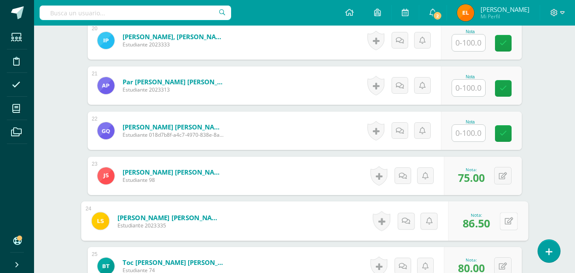
click at [499, 226] on div "0 Logros Logros obtenidos Aún no hay logros agregados Nota: 86.50" at bounding box center [488, 221] width 80 height 40
click at [505, 219] on icon at bounding box center [508, 220] width 9 height 7
click at [449, 223] on input "86.50" at bounding box center [450, 223] width 34 height 17
type input "87.50"
click at [483, 225] on icon at bounding box center [486, 223] width 8 height 7
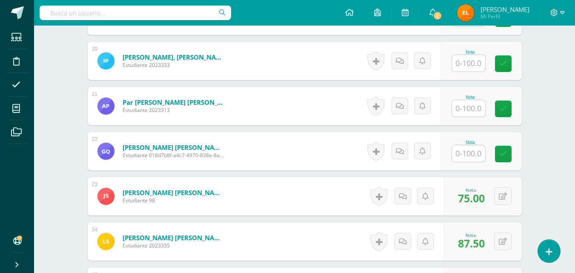
scroll to position [1110, 0]
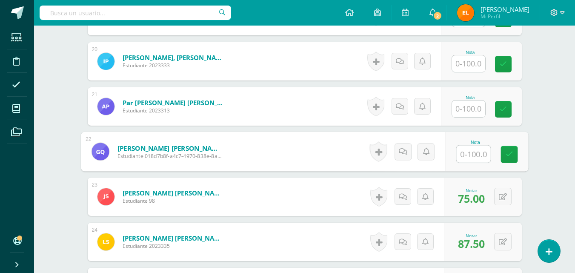
click at [461, 155] on input "text" at bounding box center [473, 153] width 34 height 17
type input "77.5"
click at [512, 154] on icon at bounding box center [509, 154] width 8 height 7
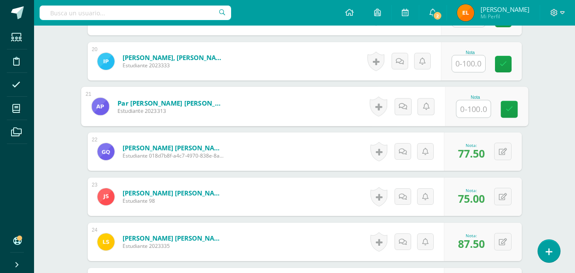
click at [468, 110] on input "text" at bounding box center [473, 108] width 34 height 17
type input "62.5"
click at [509, 105] on icon at bounding box center [509, 108] width 8 height 7
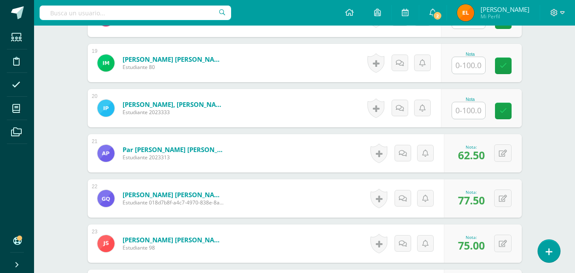
scroll to position [1063, 0]
click at [469, 109] on input "text" at bounding box center [468, 111] width 33 height 17
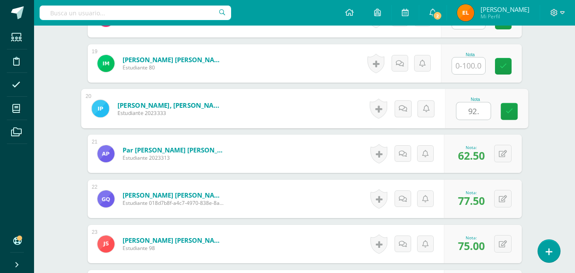
type input "92.5"
click at [508, 111] on icon at bounding box center [509, 111] width 8 height 7
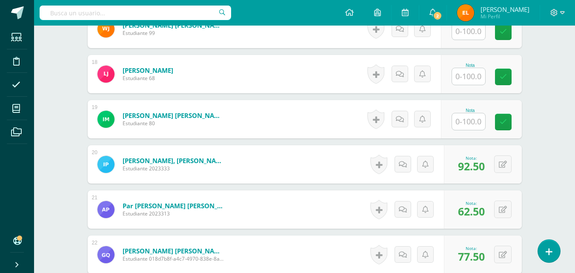
scroll to position [1007, 0]
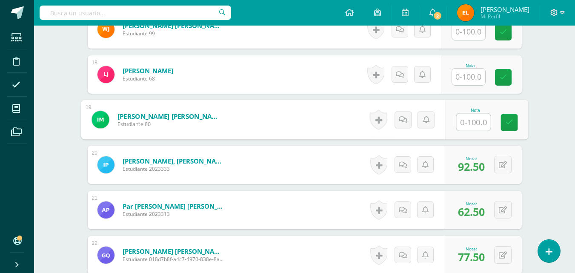
click at [469, 123] on input "text" at bounding box center [473, 122] width 34 height 17
type input "6"
type input "75"
click at [506, 124] on icon at bounding box center [509, 122] width 8 height 7
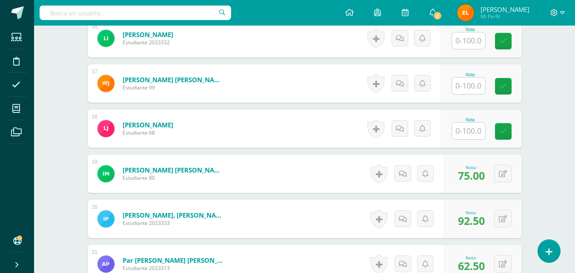
scroll to position [952, 0]
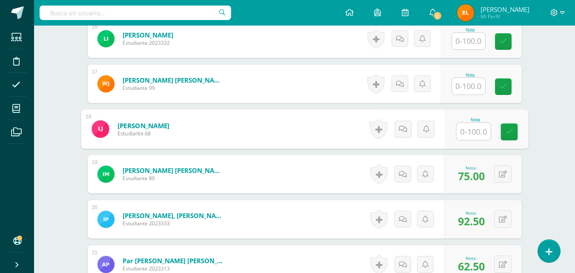
click at [464, 135] on input "text" at bounding box center [473, 131] width 34 height 17
type input "72.5"
click at [510, 129] on icon at bounding box center [509, 131] width 8 height 7
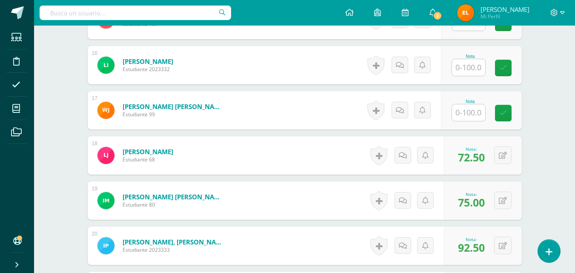
scroll to position [925, 0]
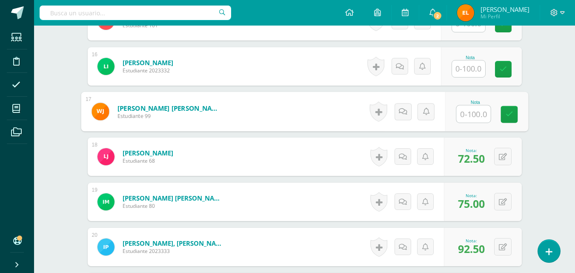
click at [465, 115] on input "text" at bounding box center [473, 113] width 34 height 17
type input "75"
click at [509, 115] on icon at bounding box center [509, 114] width 8 height 7
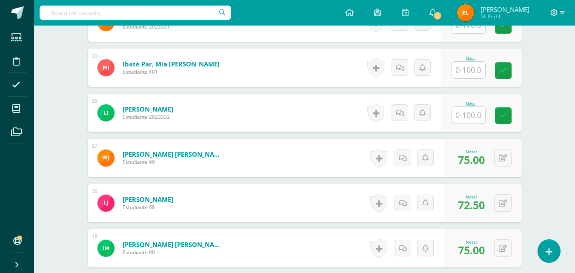
scroll to position [877, 0]
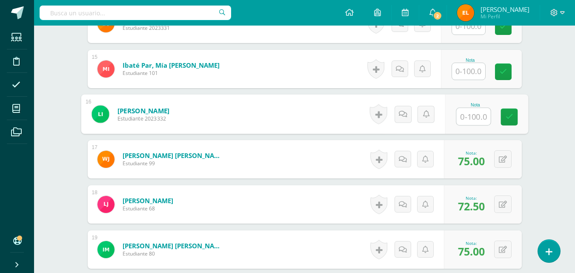
click at [473, 117] on input "text" at bounding box center [473, 116] width 34 height 17
type input "100"
click at [503, 121] on link at bounding box center [508, 116] width 17 height 17
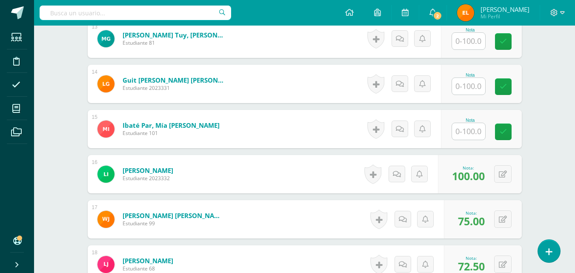
scroll to position [817, 0]
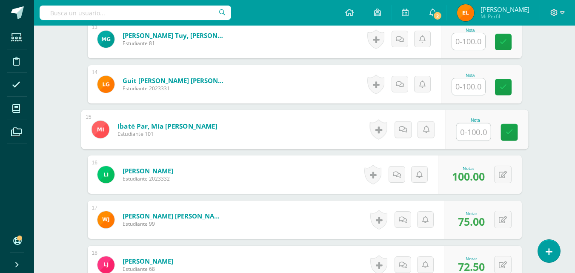
click at [473, 130] on input "text" at bounding box center [473, 131] width 34 height 17
type input "90"
click at [511, 130] on icon at bounding box center [509, 131] width 8 height 7
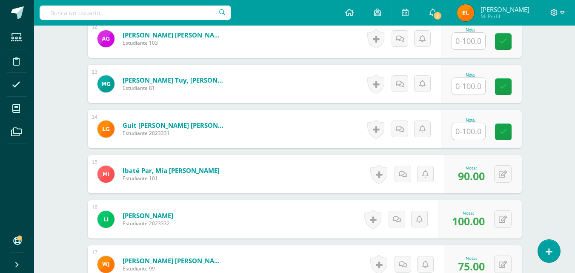
scroll to position [772, 0]
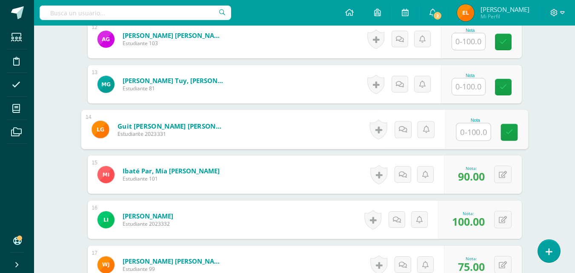
click at [462, 137] on input "text" at bounding box center [473, 131] width 34 height 17
type input "97.5"
click at [502, 134] on link at bounding box center [508, 132] width 17 height 17
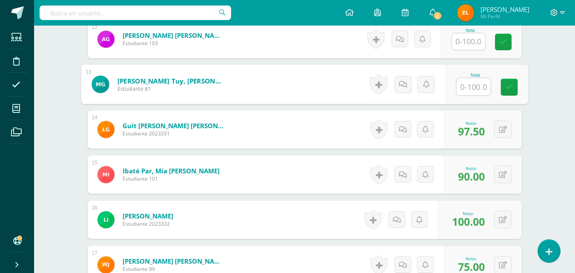
click at [468, 87] on input "text" at bounding box center [473, 86] width 34 height 17
type input "87.5"
click at [509, 94] on link at bounding box center [508, 87] width 17 height 17
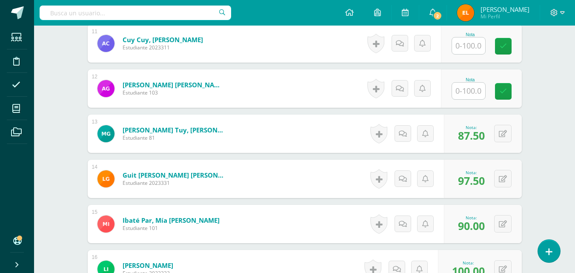
scroll to position [721, 0]
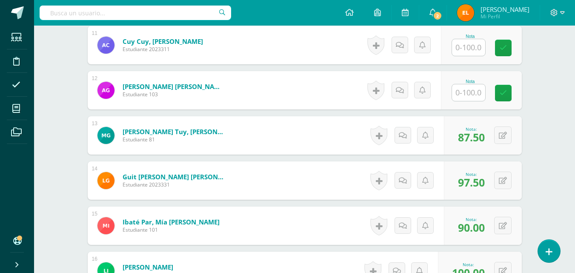
click at [465, 89] on input "text" at bounding box center [468, 92] width 33 height 17
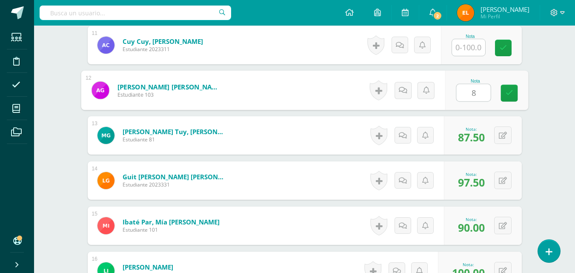
type input "85"
click at [509, 92] on icon at bounding box center [509, 92] width 8 height 7
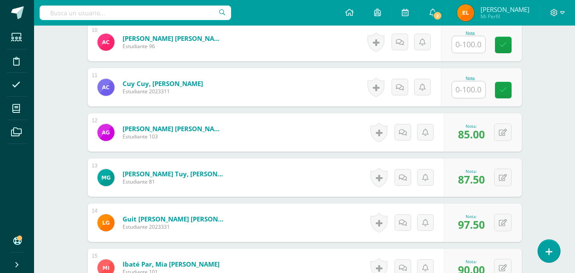
scroll to position [678, 0]
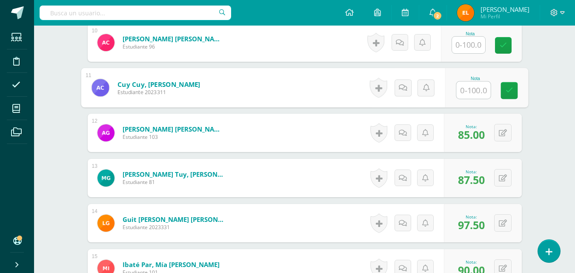
click at [474, 91] on input "text" at bounding box center [473, 90] width 34 height 17
type input "80"
click at [515, 91] on link at bounding box center [508, 90] width 17 height 17
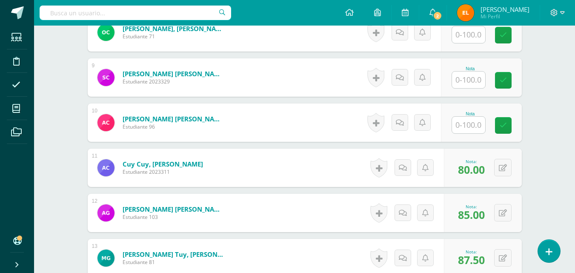
scroll to position [598, 0]
click at [466, 122] on input "text" at bounding box center [468, 125] width 33 height 17
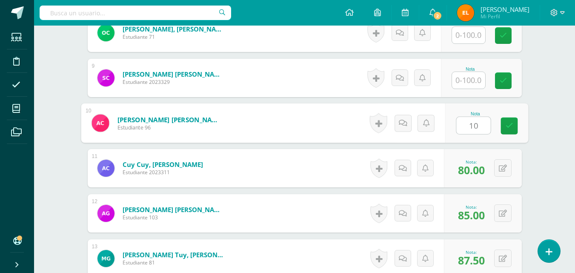
type input "100"
click at [509, 123] on icon at bounding box center [509, 125] width 8 height 7
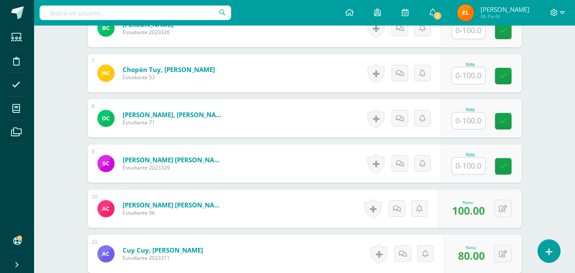
scroll to position [513, 0]
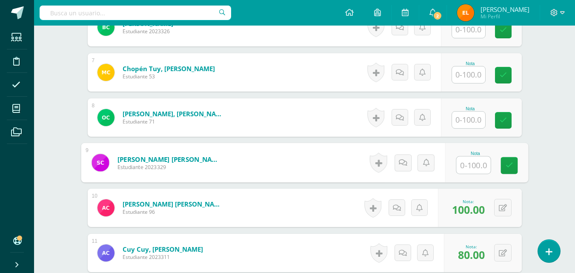
click at [460, 164] on input "text" at bounding box center [473, 165] width 34 height 17
type input "100"
click at [510, 165] on icon at bounding box center [509, 165] width 8 height 7
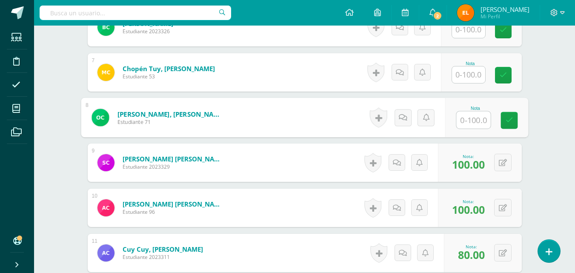
click at [462, 119] on input "text" at bounding box center [473, 119] width 34 height 17
type input "87.5"
click at [514, 121] on link at bounding box center [508, 120] width 17 height 17
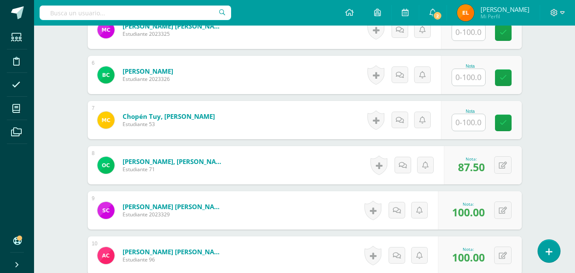
scroll to position [465, 0]
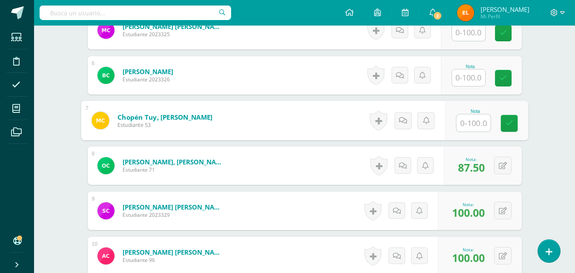
click at [467, 121] on input "text" at bounding box center [473, 122] width 34 height 17
type input "82.5"
click at [504, 125] on link at bounding box center [508, 123] width 17 height 17
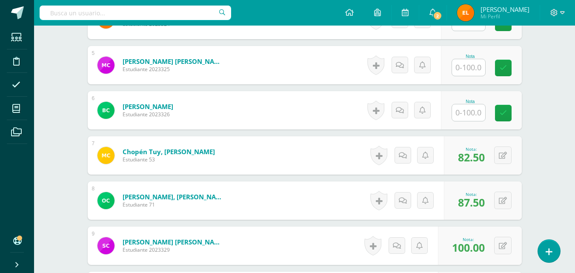
scroll to position [429, 0]
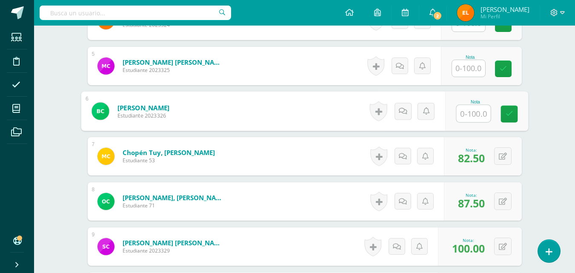
click at [462, 117] on input "text" at bounding box center [473, 113] width 34 height 17
type input "87.5"
click at [514, 115] on link at bounding box center [508, 113] width 17 height 17
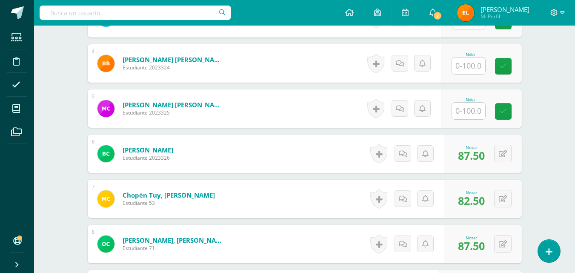
scroll to position [386, 0]
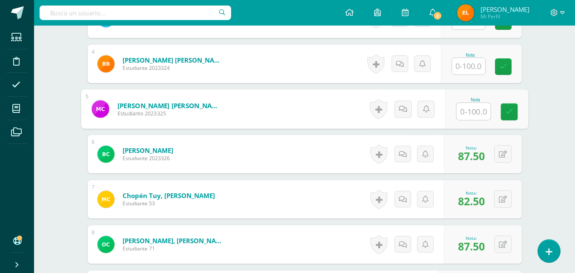
click at [470, 115] on input "text" at bounding box center [473, 111] width 34 height 17
type input "90"
click at [503, 112] on link at bounding box center [508, 111] width 17 height 17
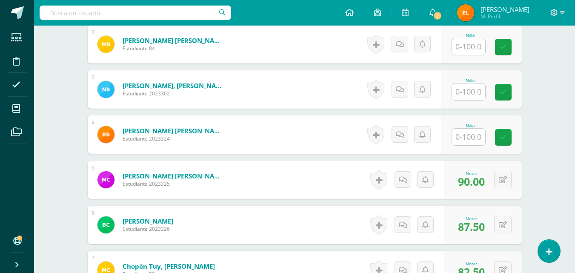
scroll to position [315, 0]
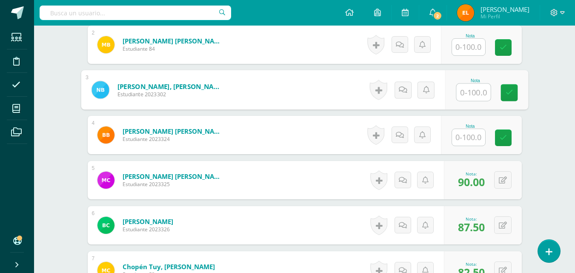
click at [469, 94] on input "text" at bounding box center [473, 92] width 34 height 17
type input "92.5"
click at [504, 94] on link at bounding box center [508, 92] width 17 height 17
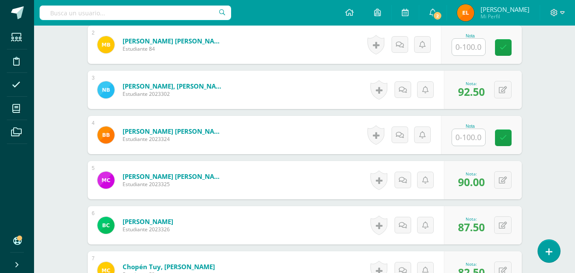
click at [476, 140] on input "text" at bounding box center [468, 137] width 33 height 17
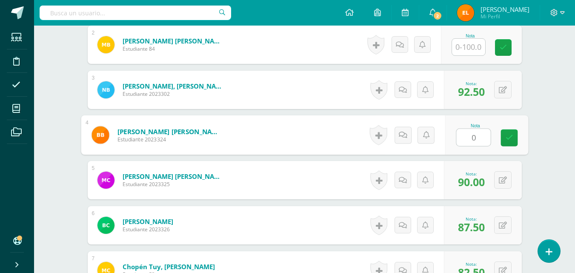
type input "00"
click at [508, 142] on link at bounding box center [508, 137] width 17 height 17
click at [408, 135] on icon at bounding box center [412, 134] width 9 height 7
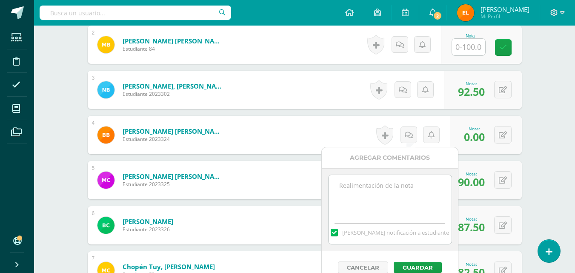
click at [357, 188] on textarea at bounding box center [389, 196] width 123 height 43
type textarea "N"
type textarea "Sigo esperando su tarea."
click at [415, 268] on button "Guardar" at bounding box center [417, 267] width 48 height 11
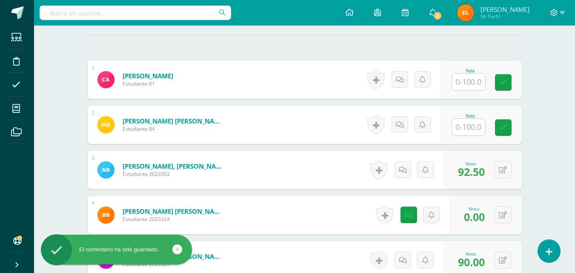
scroll to position [235, 0]
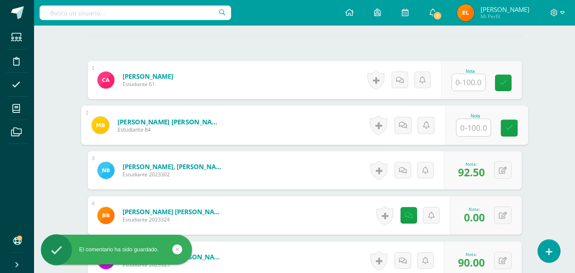
click at [455, 129] on div "Nota" at bounding box center [486, 125] width 83 height 40
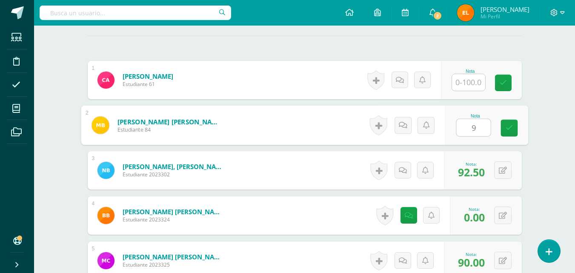
type input "90"
click at [506, 131] on icon at bounding box center [509, 127] width 8 height 7
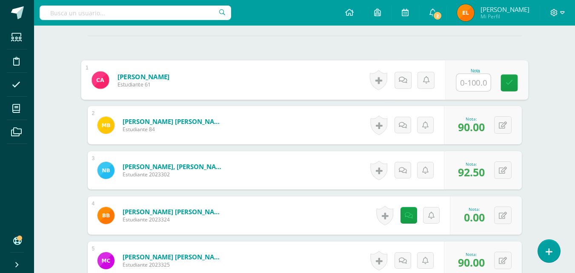
click at [470, 88] on input "text" at bounding box center [473, 82] width 34 height 17
type input "90"
click at [510, 86] on icon at bounding box center [509, 82] width 8 height 7
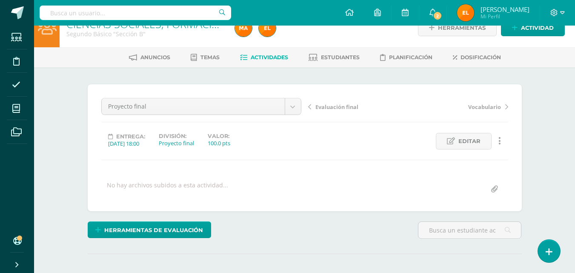
scroll to position [0, 0]
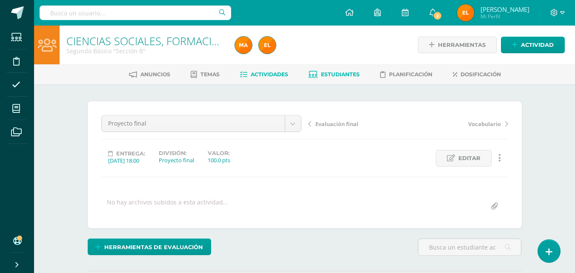
click at [316, 75] on icon at bounding box center [312, 74] width 9 height 7
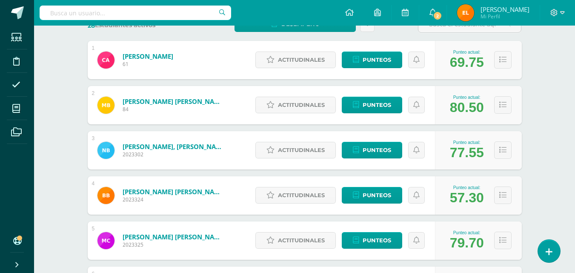
scroll to position [145, 0]
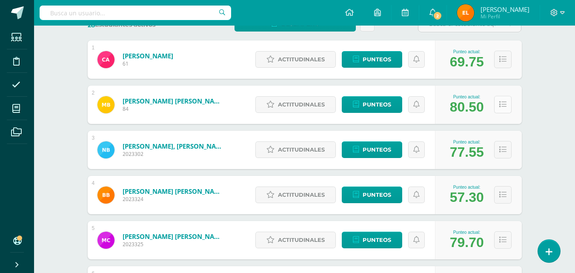
click at [502, 104] on icon at bounding box center [502, 104] width 7 height 7
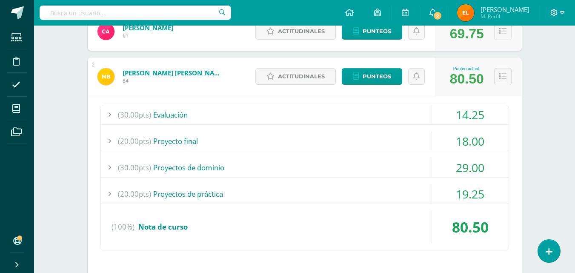
scroll to position [173, 0]
click at [497, 132] on div "18.00" at bounding box center [470, 140] width 77 height 19
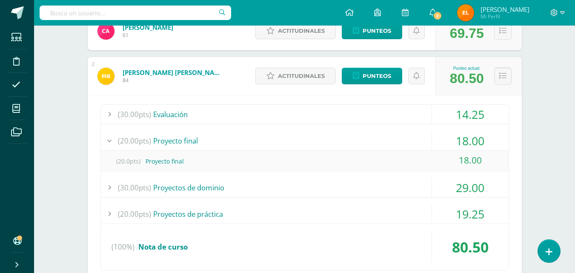
click at [497, 132] on div "18.00" at bounding box center [470, 140] width 77 height 19
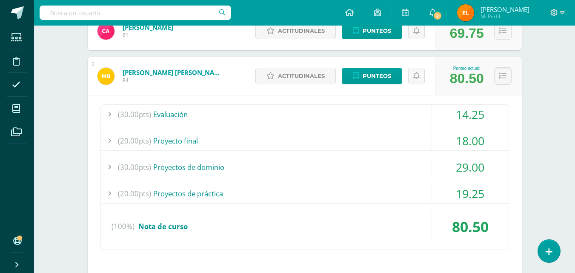
click at [497, 132] on div "18.00" at bounding box center [470, 140] width 77 height 19
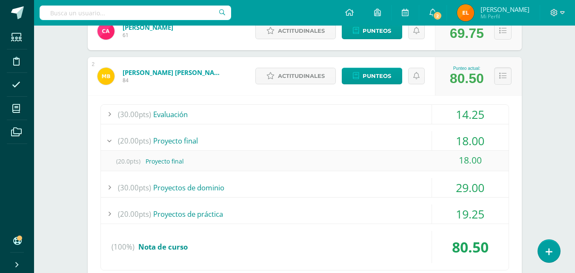
click at [497, 132] on div "18.00" at bounding box center [470, 140] width 77 height 19
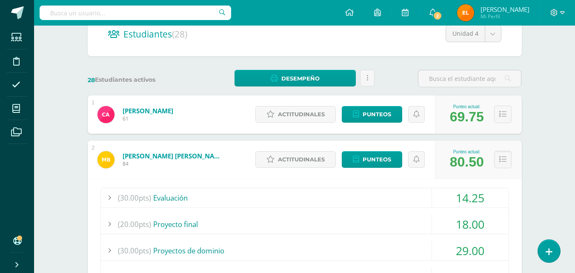
scroll to position [89, 0]
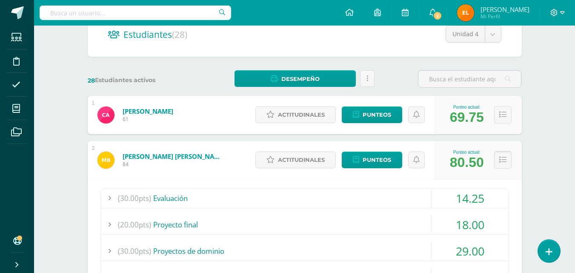
click at [506, 161] on button at bounding box center [502, 159] width 17 height 17
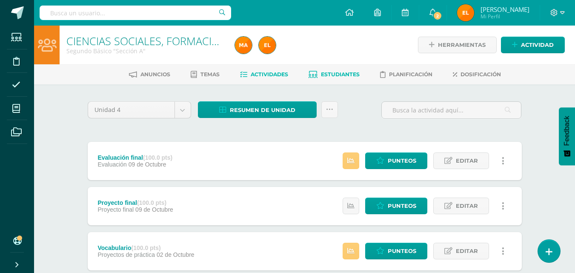
click at [333, 78] on link "Estudiantes" at bounding box center [333, 75] width 51 height 14
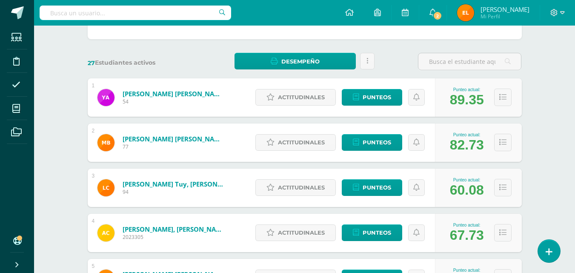
scroll to position [108, 0]
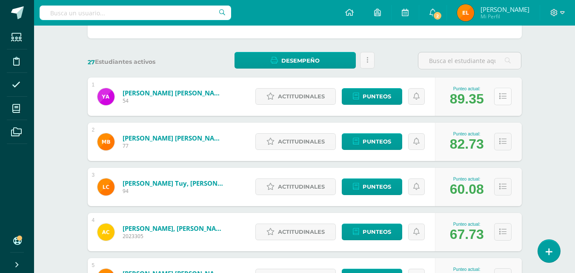
click at [502, 96] on icon at bounding box center [502, 96] width 7 height 7
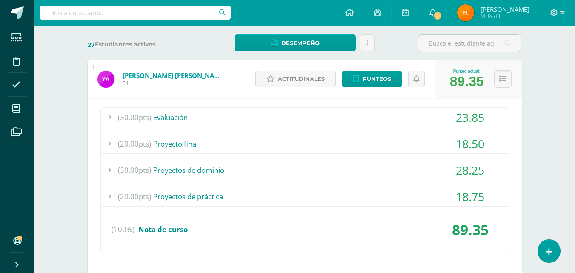
scroll to position [125, 0]
click at [438, 123] on div "23.85" at bounding box center [470, 116] width 77 height 19
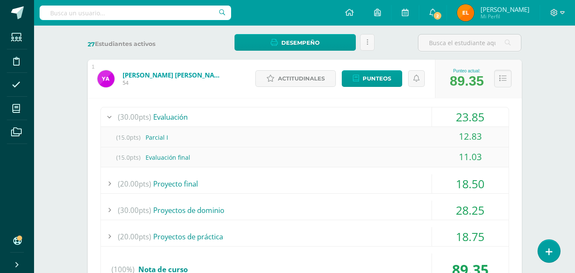
click at [442, 119] on div "23.85" at bounding box center [470, 116] width 77 height 19
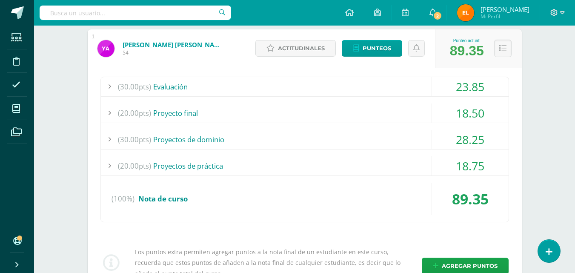
scroll to position [154, 0]
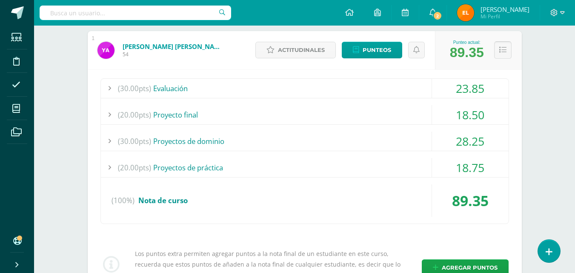
click at [500, 49] on icon at bounding box center [502, 49] width 7 height 7
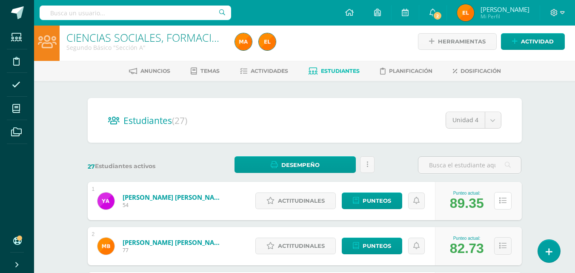
scroll to position [0, 0]
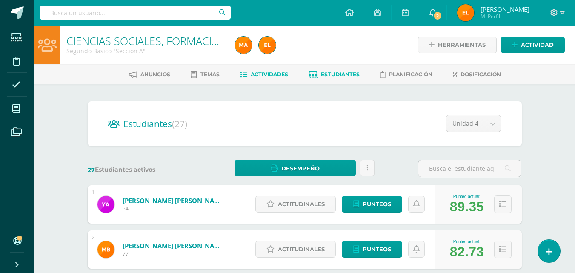
click at [256, 75] on span "Actividades" at bounding box center [269, 74] width 37 height 6
